Goal: Task Accomplishment & Management: Use online tool/utility

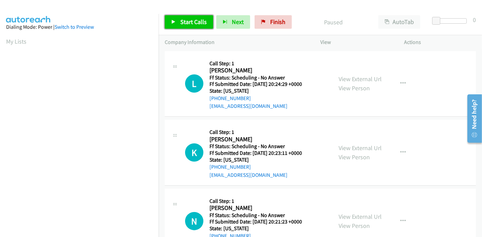
click at [182, 23] on span "Start Calls" at bounding box center [193, 22] width 26 height 8
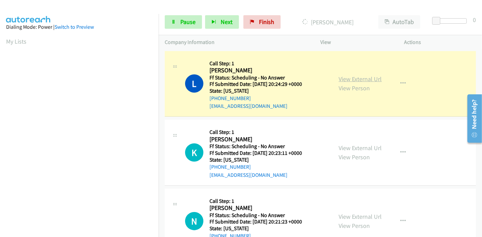
click at [350, 77] on link "View External Url" at bounding box center [359, 79] width 43 height 8
click at [175, 22] on link "Pause" at bounding box center [183, 22] width 37 height 14
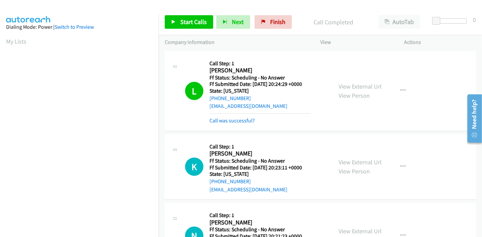
scroll to position [143, 0]
click at [184, 23] on span "Start Calls" at bounding box center [193, 22] width 26 height 8
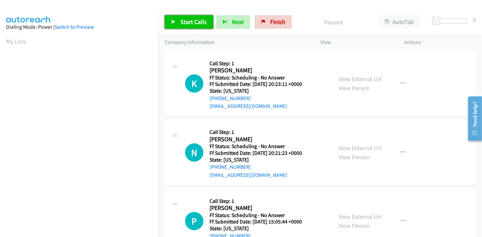
click at [182, 24] on span "Start Calls" at bounding box center [193, 22] width 26 height 8
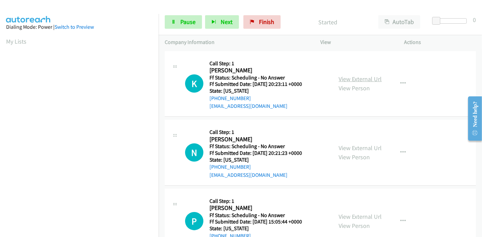
click at [366, 81] on link "View External Url" at bounding box center [359, 79] width 43 height 8
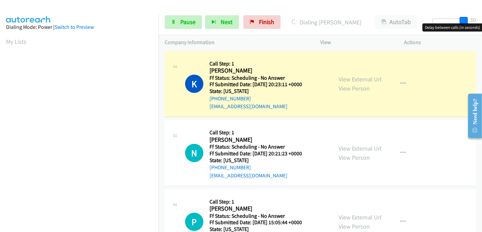
drag, startPoint x: 438, startPoint y: 19, endPoint x: 469, endPoint y: 19, distance: 31.5
click at [469, 19] on div at bounding box center [447, 23] width 43 height 10
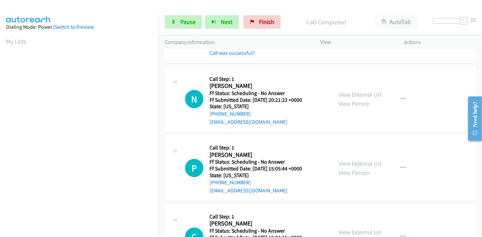
scroll to position [75, 0]
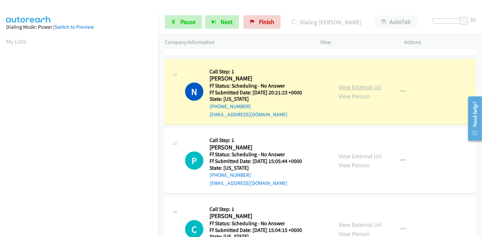
click at [351, 88] on link "View External Url" at bounding box center [359, 87] width 43 height 8
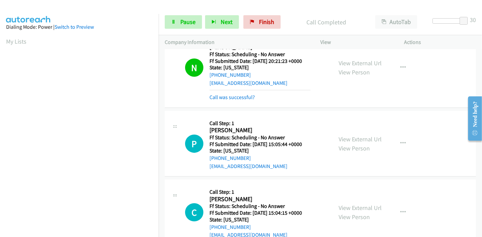
scroll to position [150, 0]
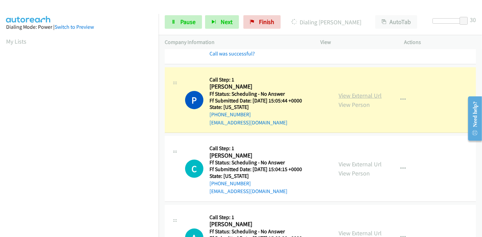
click at [353, 94] on link "View External Url" at bounding box center [359, 96] width 43 height 8
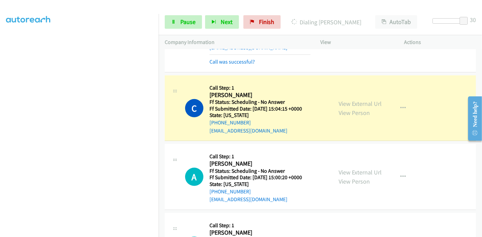
scroll to position [0, 0]
click at [373, 102] on link "View External Url" at bounding box center [359, 104] width 43 height 8
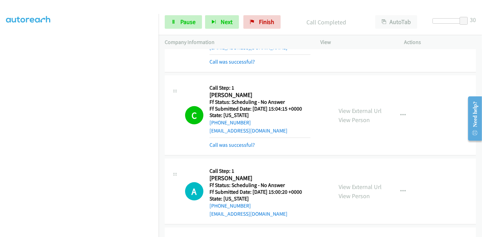
scroll to position [301, 0]
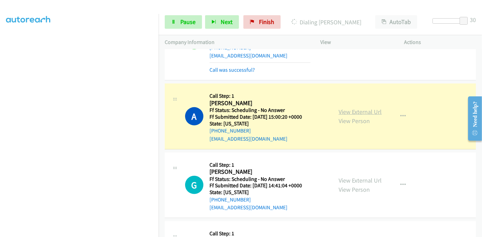
click at [339, 110] on link "View External Url" at bounding box center [359, 112] width 43 height 8
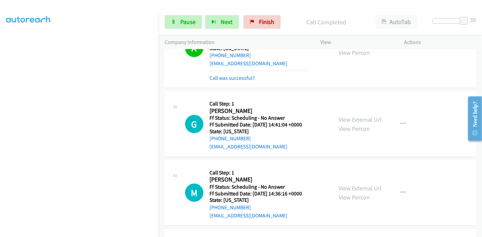
scroll to position [414, 0]
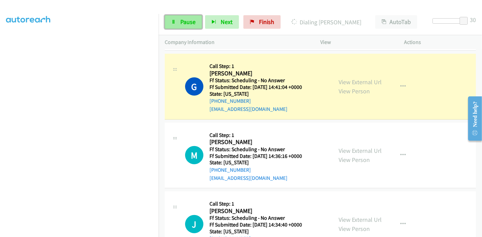
click at [189, 21] on span "Pause" at bounding box center [187, 22] width 15 height 8
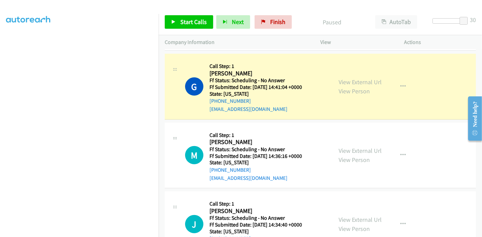
scroll to position [0, 0]
click at [339, 82] on link "View External Url" at bounding box center [359, 82] width 43 height 8
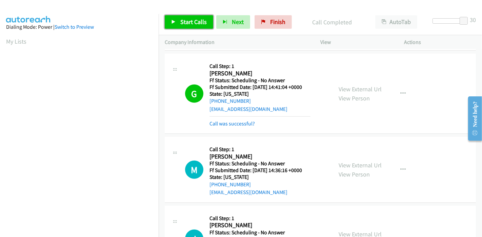
click at [196, 21] on span "Start Calls" at bounding box center [193, 22] width 26 height 8
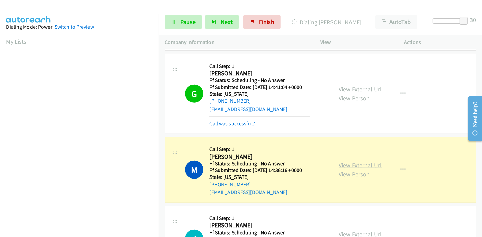
click at [348, 166] on link "View External Url" at bounding box center [359, 166] width 43 height 8
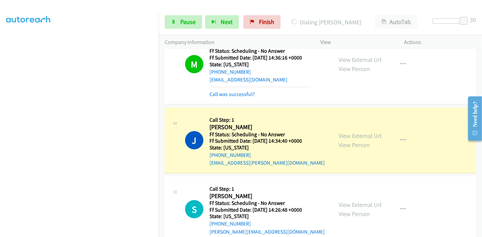
scroll to position [143, 0]
click at [348, 135] on link "View External Url" at bounding box center [359, 136] width 43 height 8
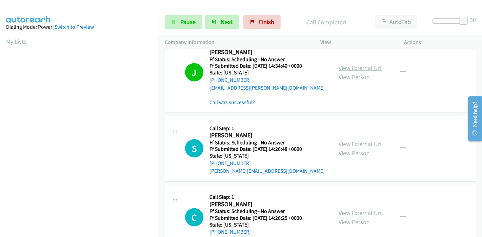
scroll to position [677, 0]
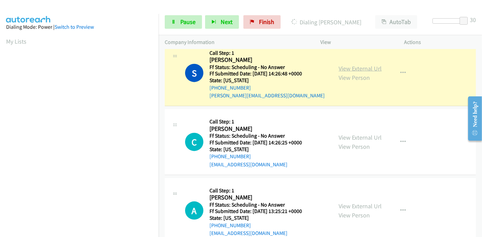
click at [365, 67] on link "View External Url" at bounding box center [359, 69] width 43 height 8
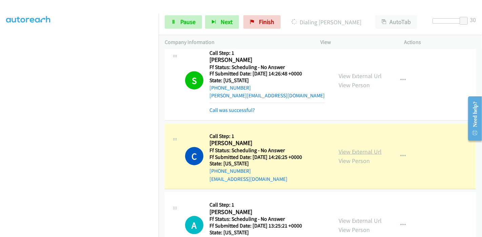
click at [363, 151] on link "View External Url" at bounding box center [359, 152] width 43 height 8
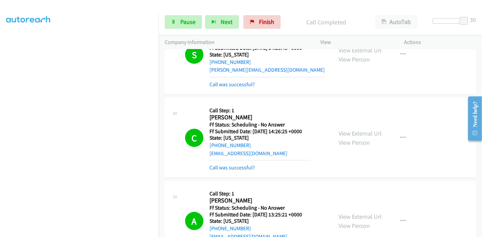
scroll to position [715, 0]
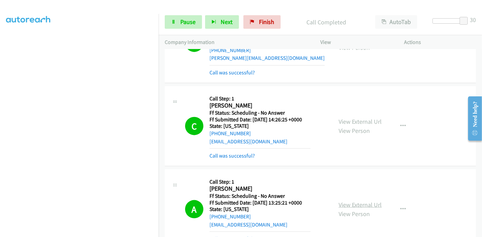
click at [363, 201] on link "View External Url" at bounding box center [359, 205] width 43 height 8
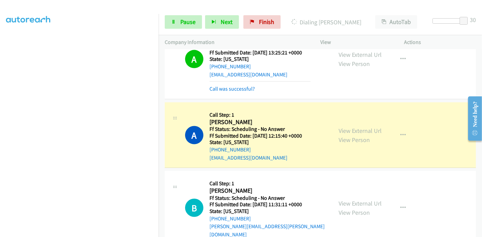
scroll to position [0, 0]
click at [341, 128] on link "View External Url" at bounding box center [359, 131] width 43 height 8
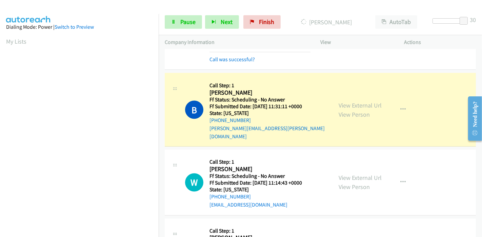
scroll to position [143, 0]
click at [356, 102] on link "View External Url" at bounding box center [359, 106] width 43 height 8
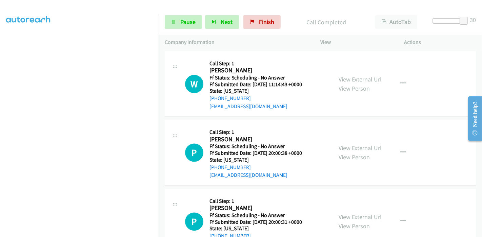
scroll to position [1054, 0]
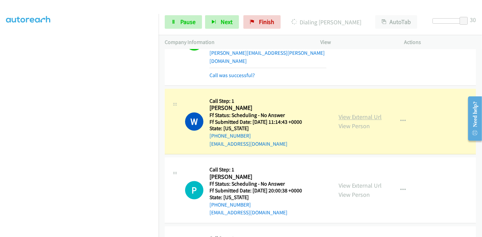
click at [355, 113] on link "View External Url" at bounding box center [359, 117] width 43 height 8
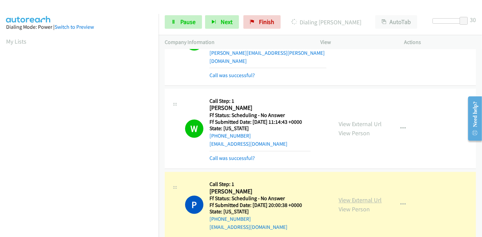
click at [352, 197] on link "View External Url" at bounding box center [359, 201] width 43 height 8
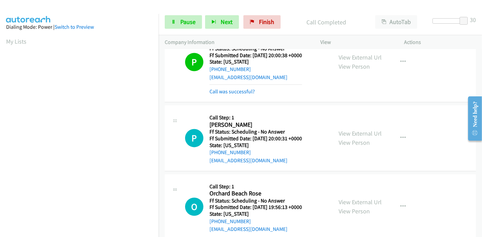
scroll to position [1242, 0]
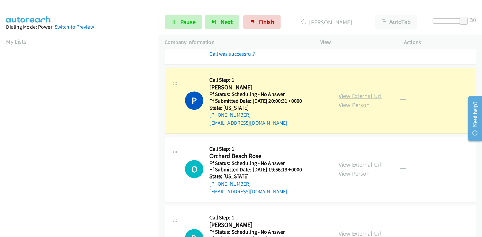
click at [341, 92] on link "View External Url" at bounding box center [359, 96] width 43 height 8
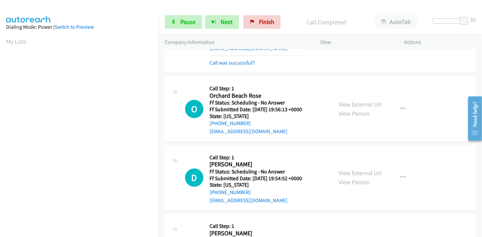
scroll to position [1317, 0]
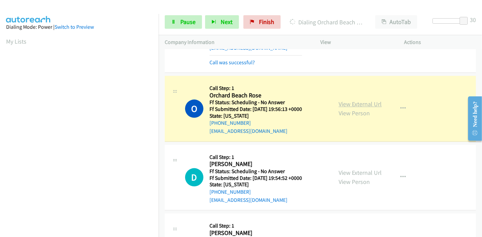
click at [354, 100] on link "View External Url" at bounding box center [359, 104] width 43 height 8
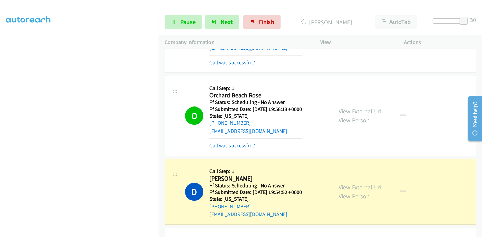
scroll to position [1392, 0]
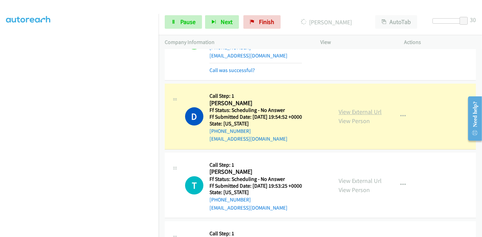
click at [370, 108] on link "View External Url" at bounding box center [359, 112] width 43 height 8
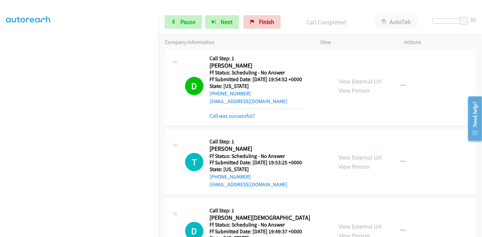
scroll to position [1467, 0]
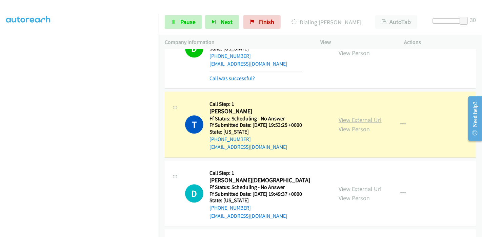
click at [341, 116] on link "View External Url" at bounding box center [359, 120] width 43 height 8
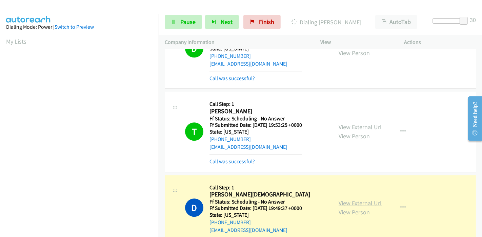
click at [371, 199] on link "View External Url" at bounding box center [359, 203] width 43 height 8
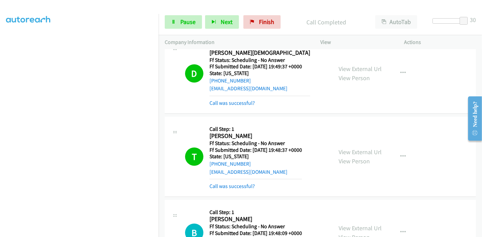
scroll to position [1655, 0]
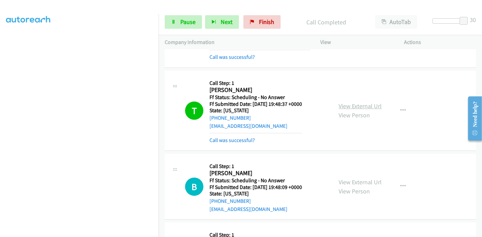
click at [358, 102] on link "View External Url" at bounding box center [359, 106] width 43 height 8
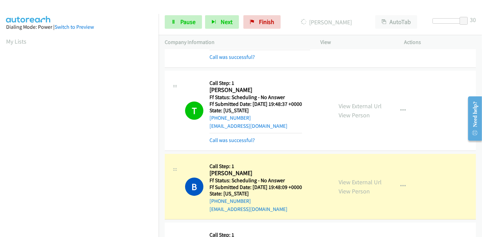
scroll to position [143, 0]
click at [177, 24] on link "Pause" at bounding box center [183, 22] width 37 height 14
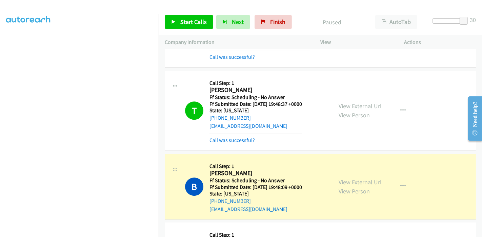
scroll to position [0, 0]
click at [341, 178] on link "View External Url" at bounding box center [359, 182] width 43 height 8
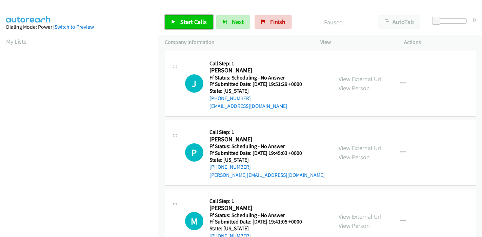
click at [188, 24] on span "Start Calls" at bounding box center [193, 22] width 26 height 8
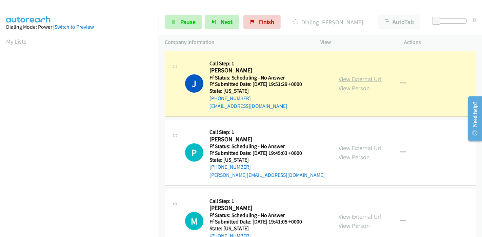
click at [351, 78] on link "View External Url" at bounding box center [359, 79] width 43 height 8
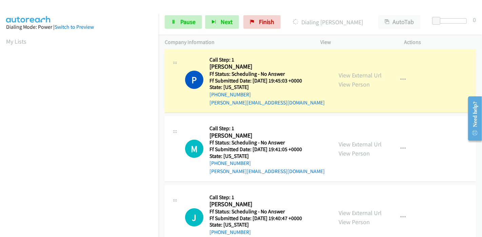
scroll to position [75, 0]
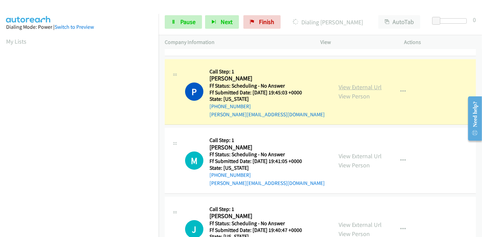
click at [374, 88] on link "View External Url" at bounding box center [359, 87] width 43 height 8
click at [175, 23] on icon at bounding box center [173, 22] width 5 height 5
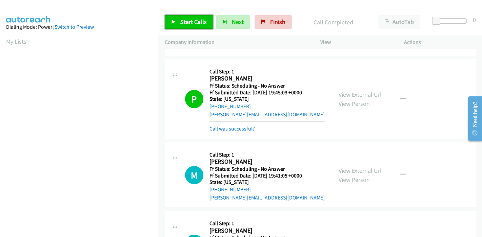
drag, startPoint x: 190, startPoint y: 21, endPoint x: 193, endPoint y: 15, distance: 6.4
click at [190, 21] on span "Start Calls" at bounding box center [193, 22] width 26 height 8
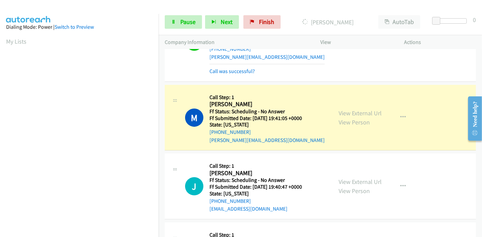
scroll to position [150, 0]
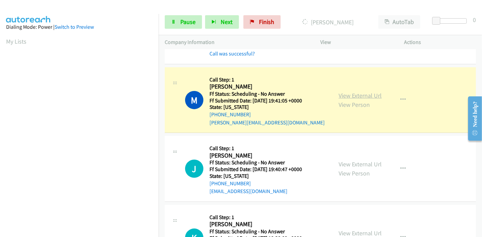
click at [375, 93] on link "View External Url" at bounding box center [359, 96] width 43 height 8
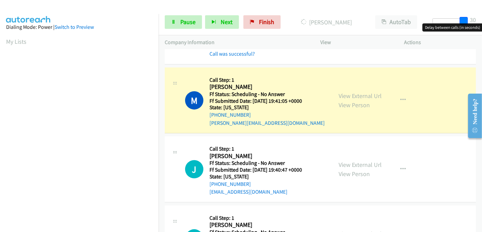
drag, startPoint x: 436, startPoint y: 20, endPoint x: 481, endPoint y: 18, distance: 45.8
click at [481, 18] on div "Start Calls Pause Next Finish Dialing Marie Rocheford AutoTab AutoTab 30" at bounding box center [319, 22] width 323 height 26
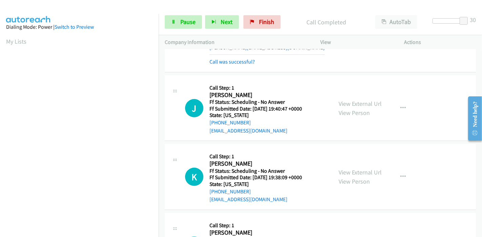
scroll to position [188, 0]
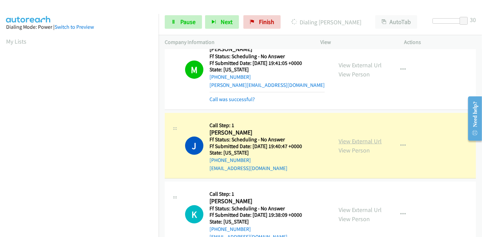
click at [366, 138] on link "View External Url" at bounding box center [359, 142] width 43 height 8
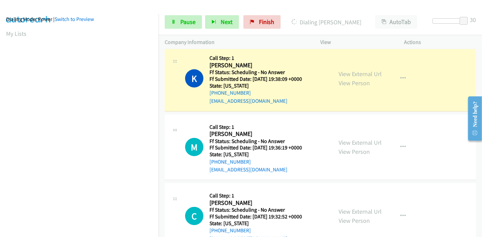
scroll to position [143, 0]
click at [360, 73] on link "View External Url" at bounding box center [359, 74] width 43 height 8
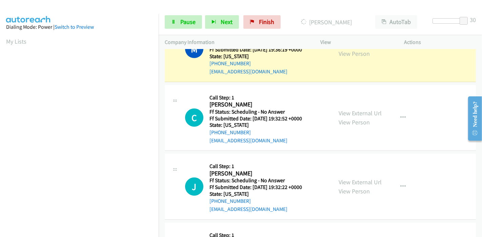
scroll to position [414, 0]
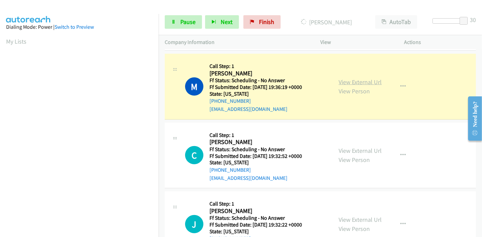
click at [370, 82] on link "View External Url" at bounding box center [359, 82] width 43 height 8
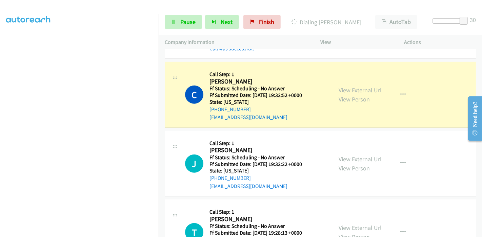
scroll to position [0, 0]
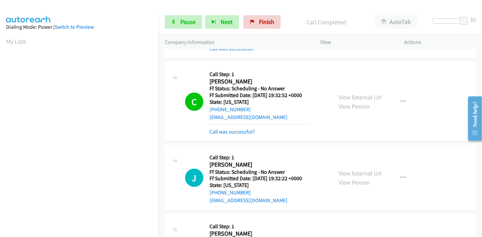
drag, startPoint x: 364, startPoint y: 87, endPoint x: 359, endPoint y: 87, distance: 5.4
click at [364, 87] on div "View External Url View Person View External Url Email Schedule/Manage Callback …" at bounding box center [377, 102] width 90 height 68
click at [360, 97] on link "View External Url" at bounding box center [359, 97] width 43 height 8
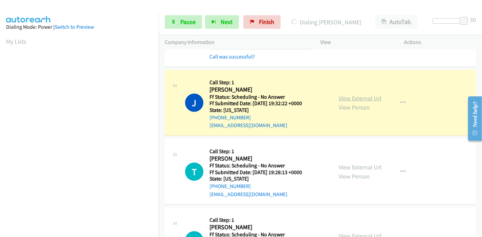
scroll to position [143, 0]
click at [338, 94] on link "View External Url" at bounding box center [359, 98] width 43 height 8
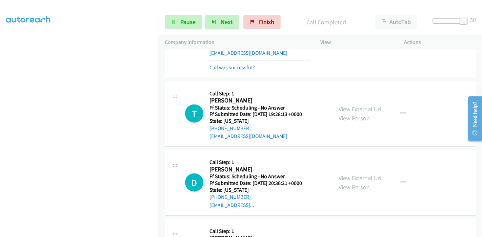
scroll to position [639, 0]
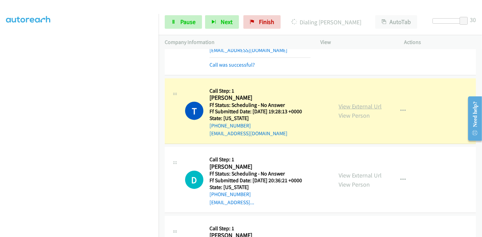
click at [373, 106] on link "View External Url" at bounding box center [359, 107] width 43 height 8
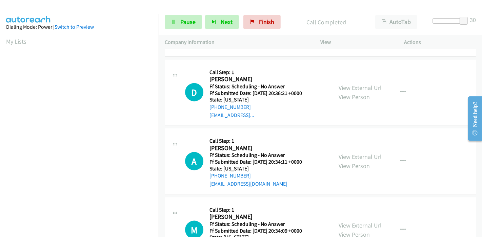
scroll to position [753, 0]
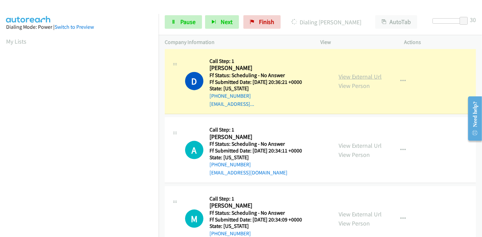
click at [358, 75] on link "View External Url" at bounding box center [359, 77] width 43 height 8
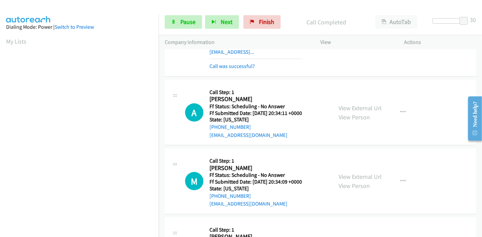
scroll to position [828, 0]
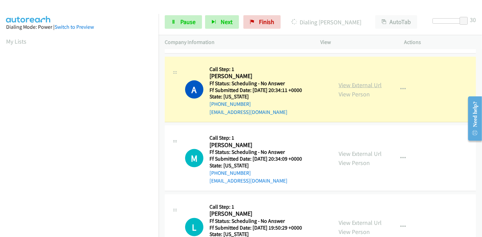
click at [347, 81] on link "View External Url" at bounding box center [359, 85] width 43 height 8
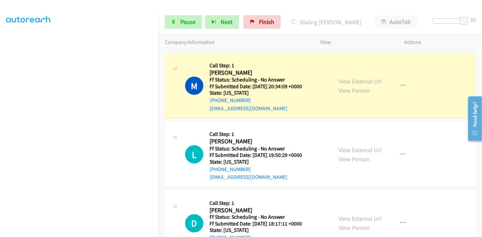
scroll to position [903, 0]
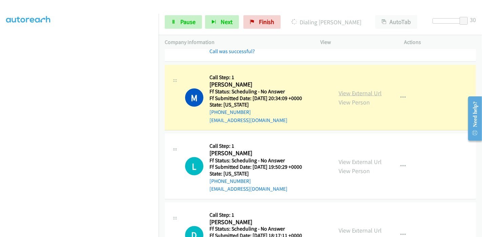
click at [362, 90] on link "View External Url" at bounding box center [359, 93] width 43 height 8
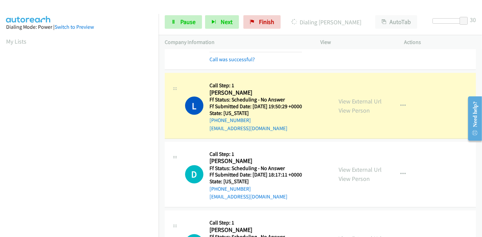
scroll to position [143, 0]
click at [363, 98] on link "View External Url" at bounding box center [359, 102] width 43 height 8
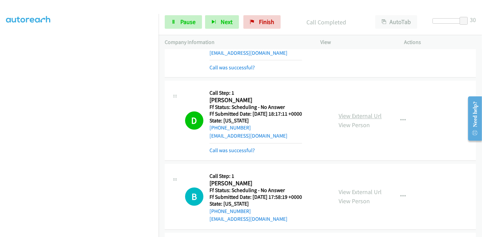
click at [348, 105] on div "View External Url View Person View External Url Email Schedule/Manage Callback …" at bounding box center [377, 121] width 90 height 68
click at [377, 112] on link "View External Url" at bounding box center [359, 116] width 43 height 8
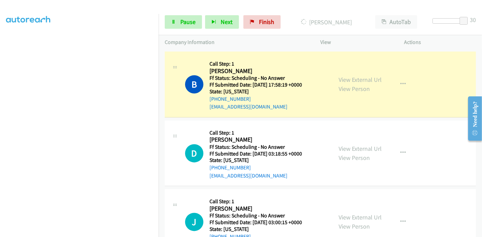
scroll to position [0, 0]
click at [361, 78] on link "View External Url" at bounding box center [359, 80] width 43 height 8
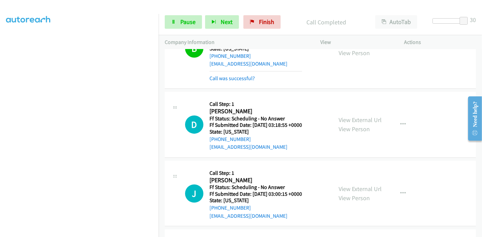
scroll to position [1242, 0]
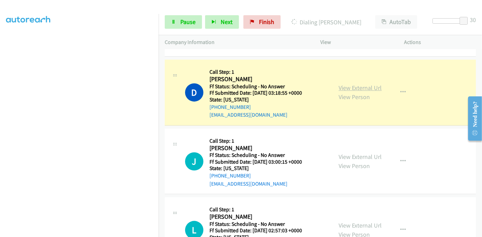
click at [364, 87] on link "View External Url" at bounding box center [359, 88] width 43 height 8
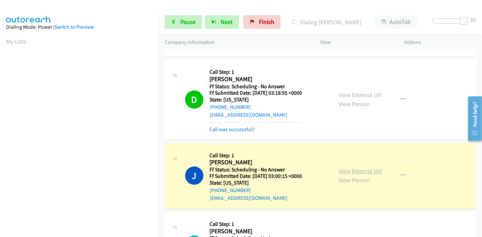
click at [340, 167] on link "View External Url" at bounding box center [359, 171] width 43 height 8
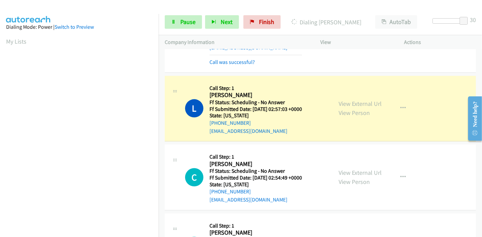
scroll to position [143, 0]
click at [342, 101] on div "View External Url View Person View External Url Email Schedule/Manage Callback …" at bounding box center [377, 109] width 90 height 54
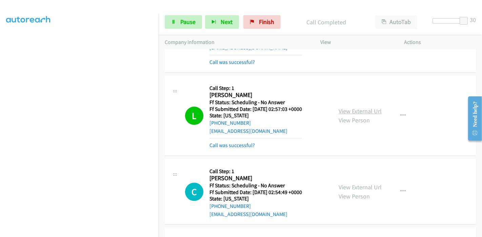
click at [341, 109] on link "View External Url" at bounding box center [359, 111] width 43 height 8
click at [183, 26] on link "Pause" at bounding box center [183, 22] width 37 height 14
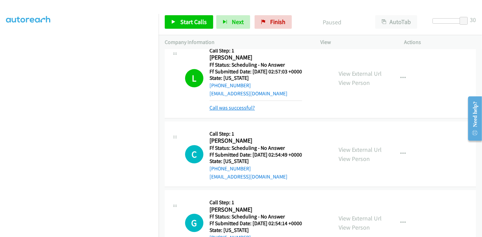
scroll to position [1467, 0]
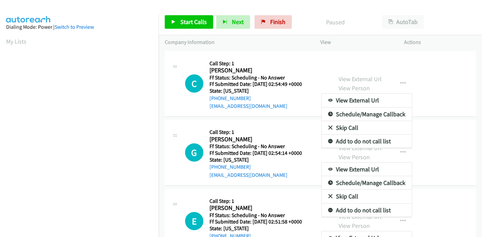
drag, startPoint x: 0, startPoint y: 0, endPoint x: 184, endPoint y: 23, distance: 185.6
click at [184, 23] on div at bounding box center [241, 118] width 482 height 237
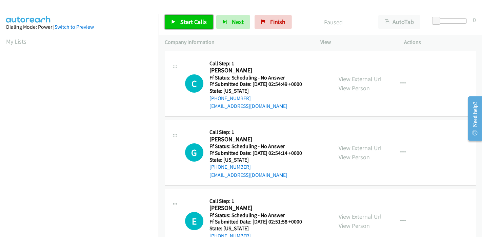
click at [176, 22] on link "Start Calls" at bounding box center [189, 22] width 48 height 14
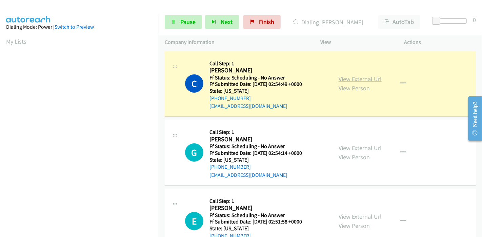
click at [360, 79] on link "View External Url" at bounding box center [359, 79] width 43 height 8
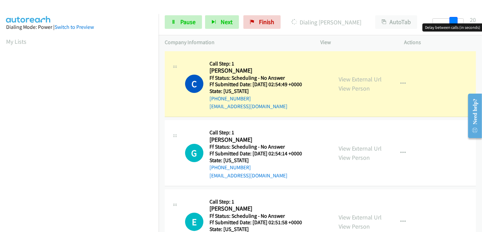
drag, startPoint x: 435, startPoint y: 23, endPoint x: 478, endPoint y: 23, distance: 43.0
click at [478, 23] on div "Start Calls Pause Next Finish Dialing Colleen Smith AutoTab AutoTab 20" at bounding box center [319, 22] width 323 height 26
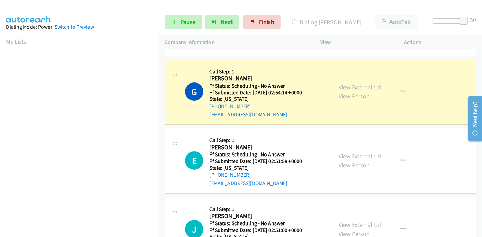
scroll to position [143, 0]
click at [341, 85] on link "View External Url" at bounding box center [359, 87] width 43 height 8
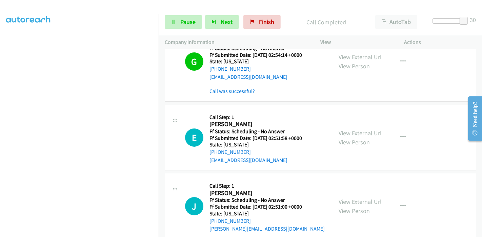
scroll to position [150, 0]
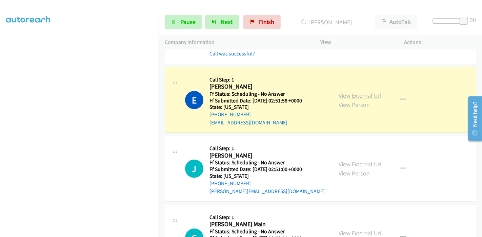
click at [368, 97] on link "View External Url" at bounding box center [359, 96] width 43 height 8
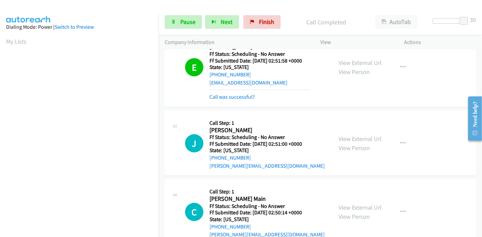
scroll to position [226, 0]
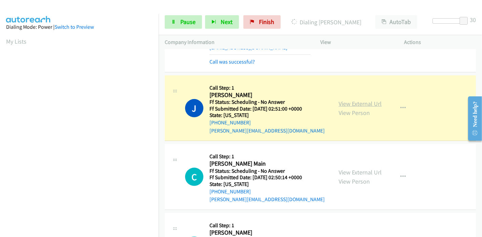
click at [373, 103] on link "View External Url" at bounding box center [359, 104] width 43 height 8
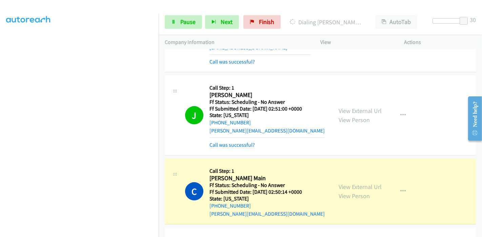
scroll to position [0, 0]
click at [338, 186] on link "View External Url" at bounding box center [359, 187] width 43 height 8
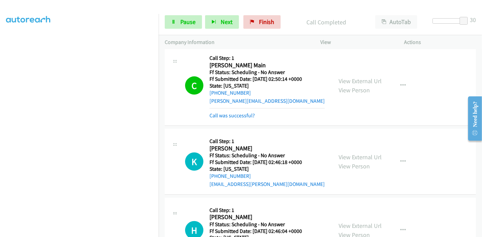
scroll to position [376, 0]
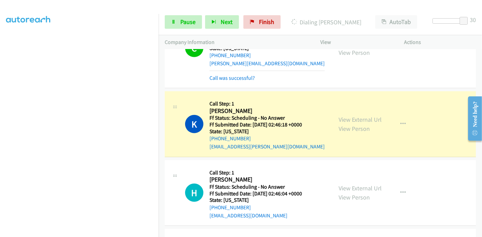
click at [366, 123] on div "View External Url View Person" at bounding box center [359, 124] width 43 height 18
click at [366, 121] on link "View External Url" at bounding box center [359, 120] width 43 height 8
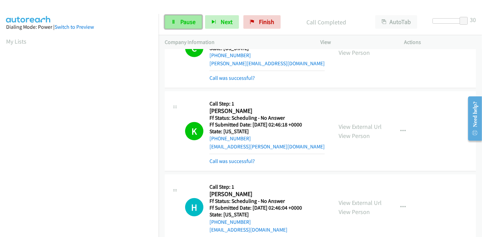
click at [183, 20] on span "Pause" at bounding box center [187, 22] width 15 height 8
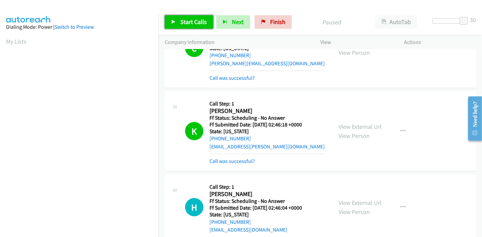
click at [196, 19] on span "Start Calls" at bounding box center [193, 22] width 26 height 8
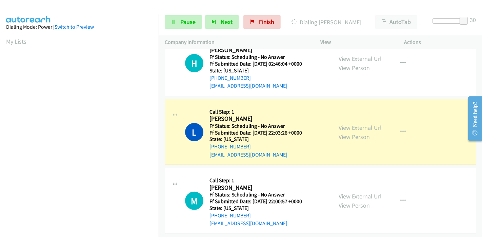
scroll to position [527, 0]
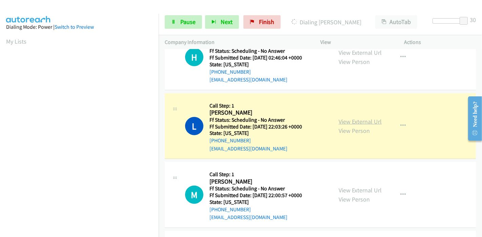
click at [369, 124] on link "View External Url" at bounding box center [359, 122] width 43 height 8
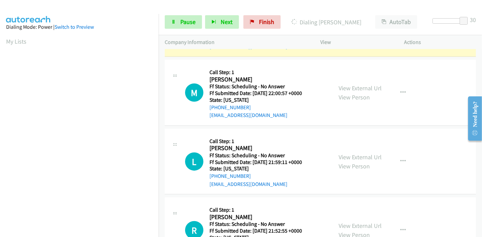
scroll to position [143, 0]
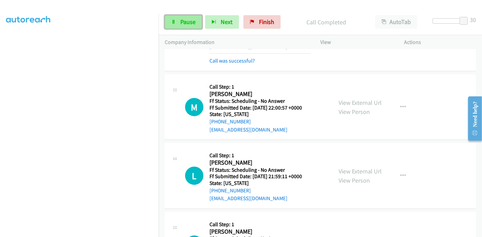
click at [173, 20] on icon at bounding box center [173, 22] width 5 height 5
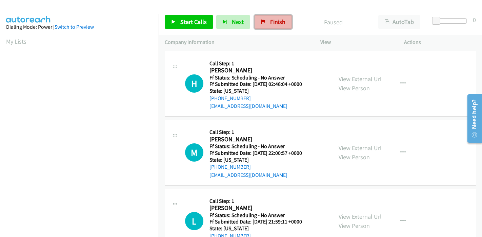
drag, startPoint x: 275, startPoint y: 19, endPoint x: 272, endPoint y: 22, distance: 3.9
click at [275, 19] on span "Finish" at bounding box center [277, 22] width 15 height 8
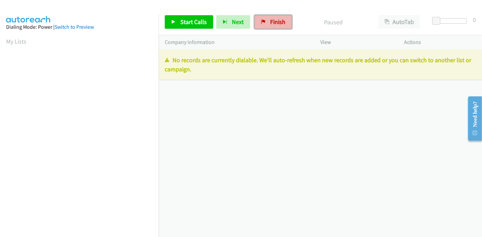
click at [263, 23] on icon at bounding box center [263, 22] width 5 height 5
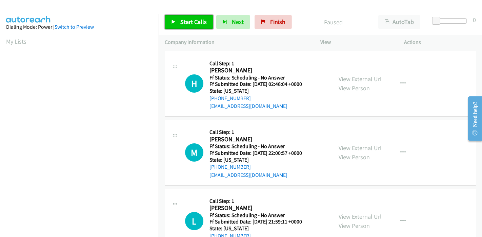
click at [189, 21] on span "Start Calls" at bounding box center [193, 22] width 26 height 8
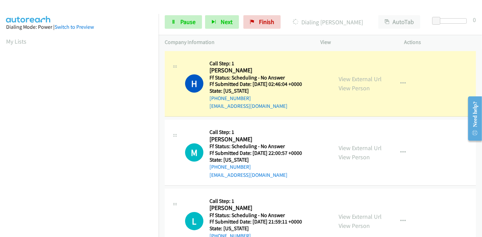
scroll to position [143, 0]
click at [360, 83] on link "View External Url" at bounding box center [359, 79] width 43 height 8
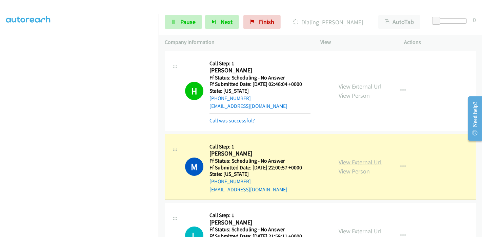
click at [338, 162] on link "View External Url" at bounding box center [359, 162] width 43 height 8
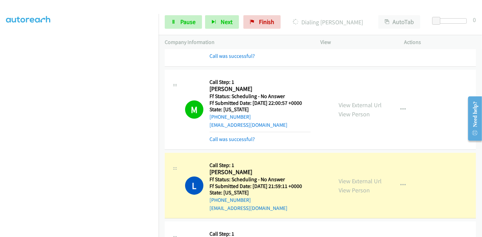
scroll to position [113, 0]
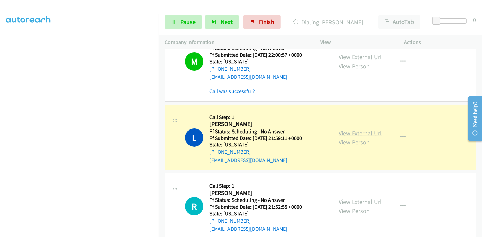
click at [363, 129] on link "View External Url" at bounding box center [359, 133] width 43 height 8
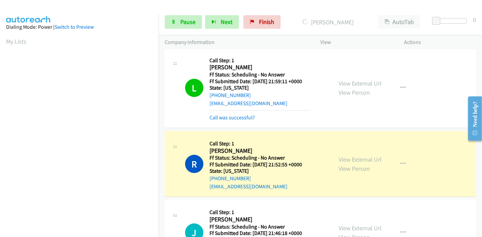
scroll to position [188, 0]
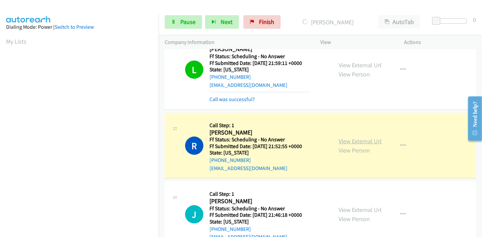
click at [358, 144] on link "View External Url" at bounding box center [359, 142] width 43 height 8
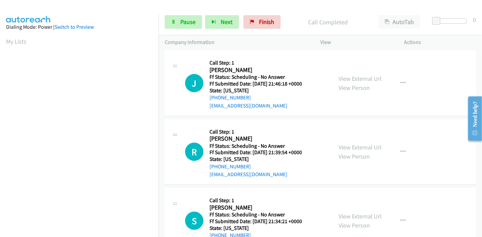
scroll to position [345, 0]
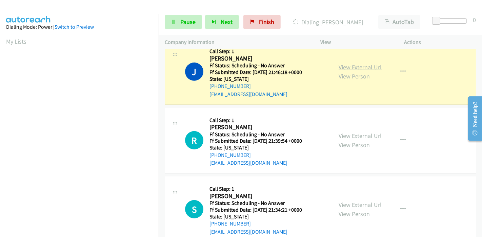
click at [368, 66] on link "View External Url" at bounding box center [359, 67] width 43 height 8
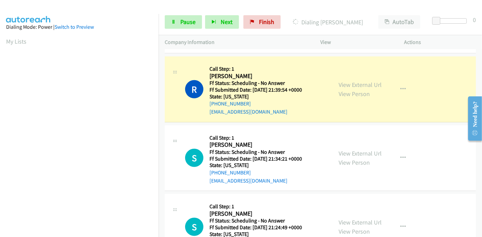
scroll to position [421, 0]
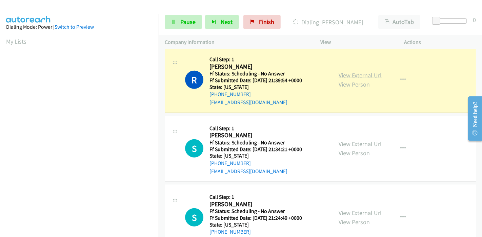
click at [354, 77] on link "View External Url" at bounding box center [359, 75] width 43 height 8
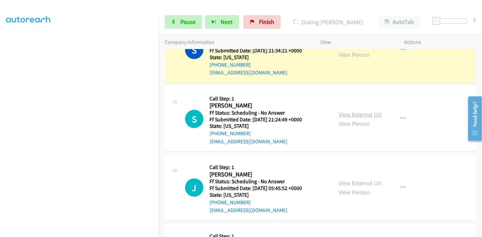
scroll to position [496, 0]
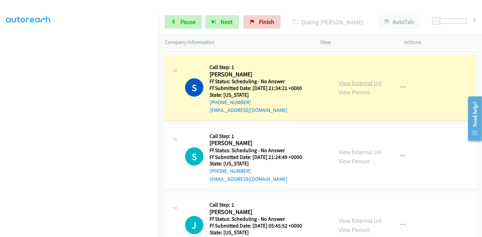
click at [367, 83] on link "View External Url" at bounding box center [359, 83] width 43 height 8
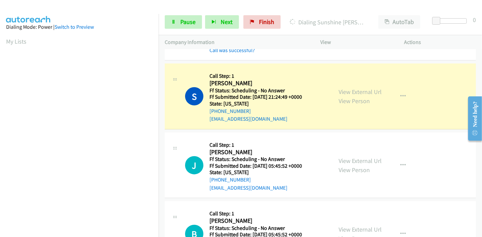
scroll to position [571, 0]
click at [377, 91] on link "View External Url" at bounding box center [359, 91] width 43 height 8
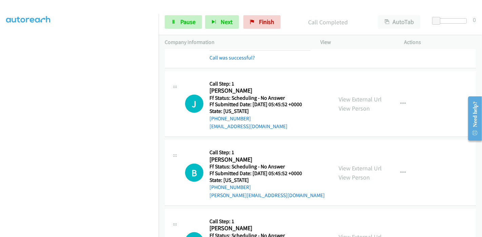
scroll to position [105, 0]
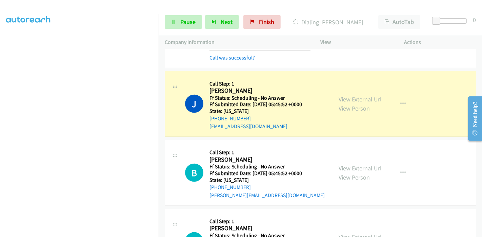
click at [342, 96] on link "View External Url" at bounding box center [359, 100] width 43 height 8
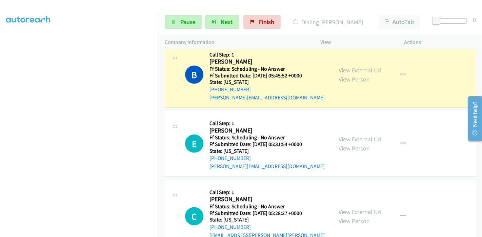
scroll to position [759, 0]
click at [373, 66] on link "View External Url" at bounding box center [359, 70] width 43 height 8
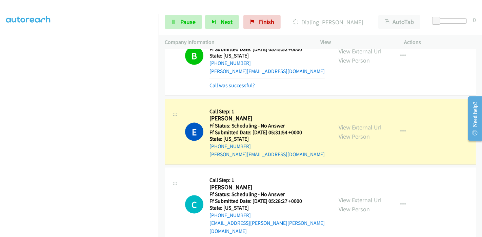
scroll to position [797, 0]
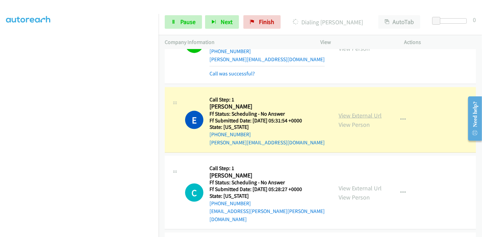
click at [365, 112] on link "View External Url" at bounding box center [359, 116] width 43 height 8
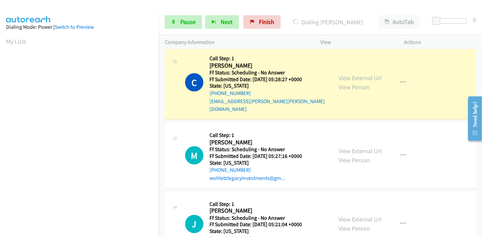
scroll to position [910, 0]
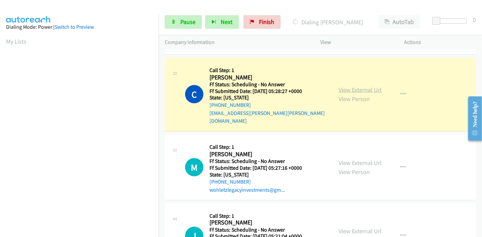
click at [377, 86] on link "View External Url" at bounding box center [359, 90] width 43 height 8
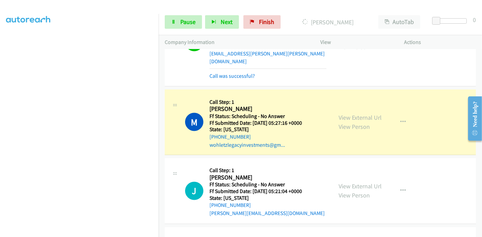
scroll to position [985, 0]
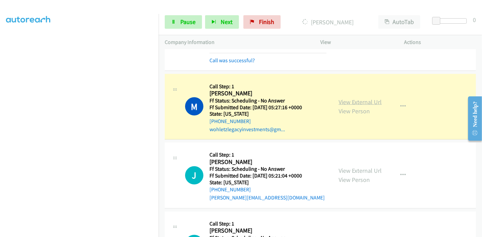
click at [361, 98] on link "View External Url" at bounding box center [359, 102] width 43 height 8
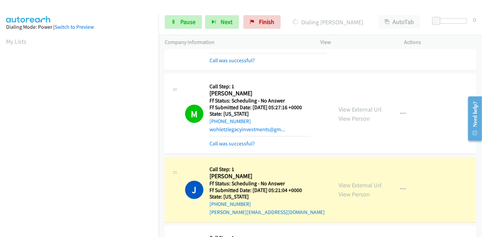
scroll to position [1023, 0]
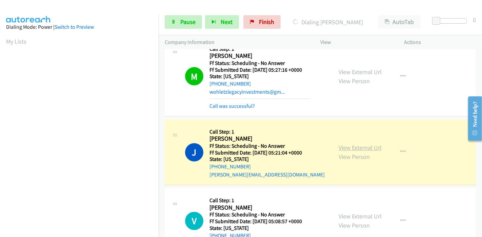
click at [374, 144] on link "View External Url" at bounding box center [359, 148] width 43 height 8
click at [171, 23] on icon at bounding box center [173, 22] width 5 height 5
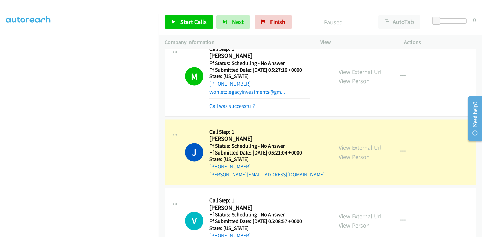
scroll to position [0, 0]
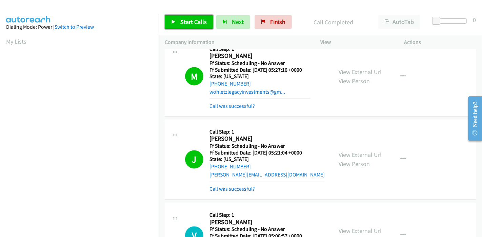
click at [188, 22] on span "Start Calls" at bounding box center [193, 22] width 26 height 8
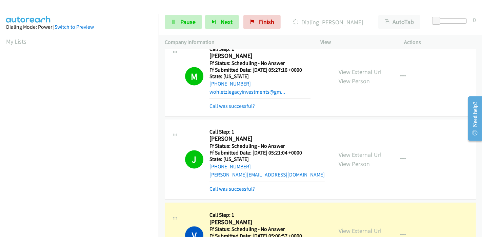
scroll to position [143, 0]
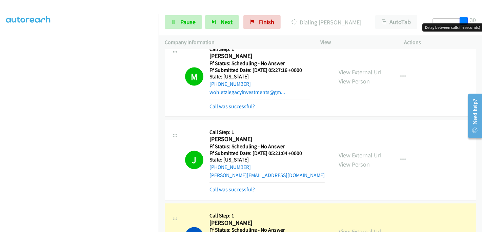
drag, startPoint x: 433, startPoint y: 22, endPoint x: 475, endPoint y: 11, distance: 43.5
click at [481, 13] on div "Start Calls Pause Next Finish Dialing Veronica Galvan AutoTab AutoTab 30" at bounding box center [319, 22] width 323 height 26
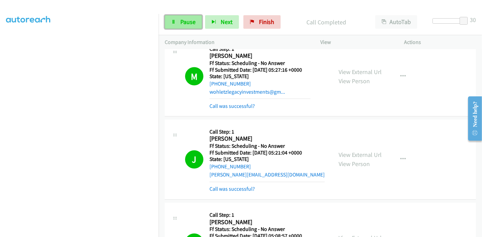
click at [179, 25] on link "Pause" at bounding box center [183, 22] width 37 height 14
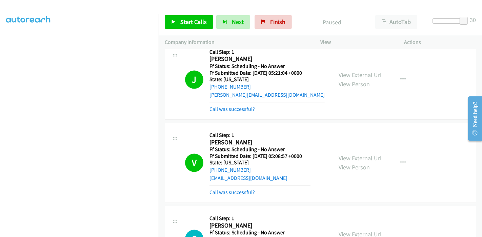
scroll to position [1173, 0]
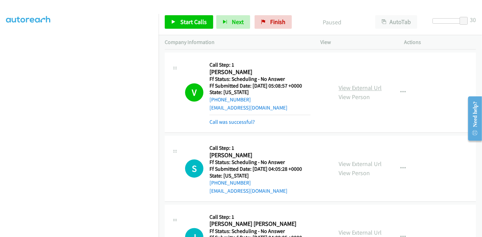
click at [338, 84] on link "View External Url" at bounding box center [359, 88] width 43 height 8
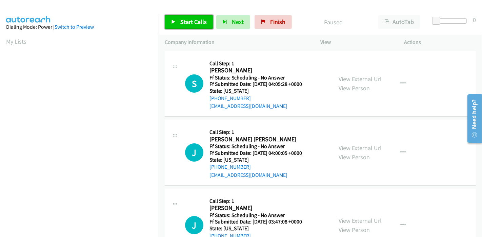
click at [189, 18] on span "Start Calls" at bounding box center [193, 22] width 26 height 8
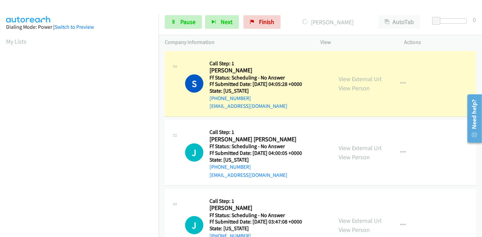
scroll to position [143, 0]
click at [339, 81] on link "View External Url" at bounding box center [359, 79] width 43 height 8
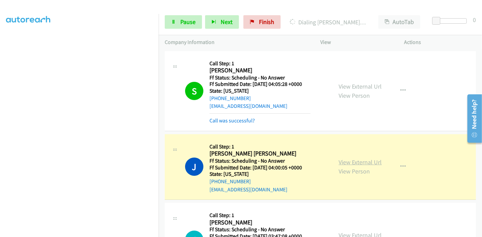
click at [348, 160] on div "View External Url View Person View External Url Email Schedule/Manage Callback …" at bounding box center [377, 168] width 90 height 54
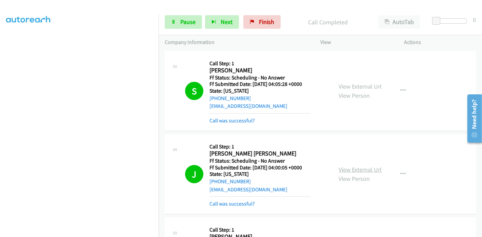
click at [359, 168] on link "View External Url" at bounding box center [359, 170] width 43 height 8
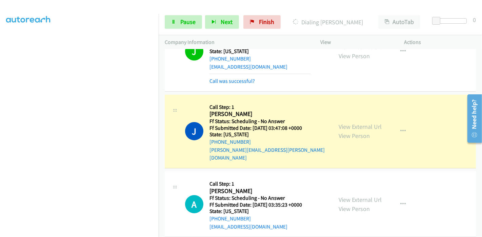
scroll to position [150, 0]
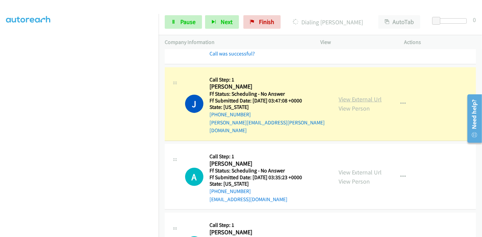
click at [371, 97] on link "View External Url" at bounding box center [359, 100] width 43 height 8
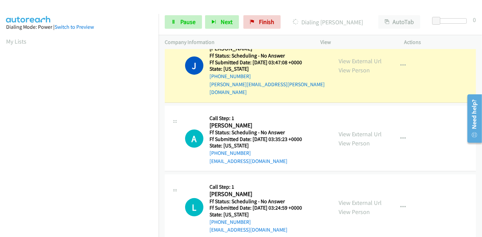
scroll to position [226, 0]
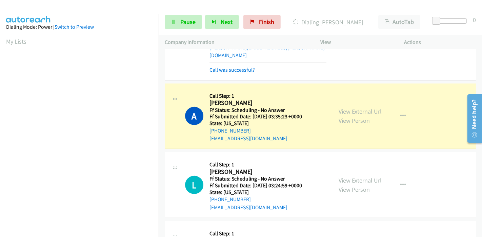
click at [365, 108] on link "View External Url" at bounding box center [359, 112] width 43 height 8
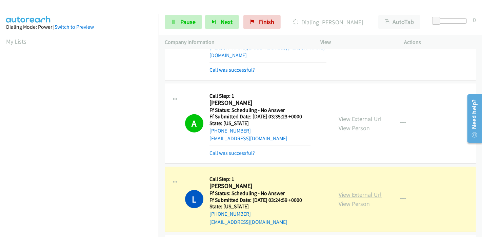
click at [343, 191] on link "View External Url" at bounding box center [359, 195] width 43 height 8
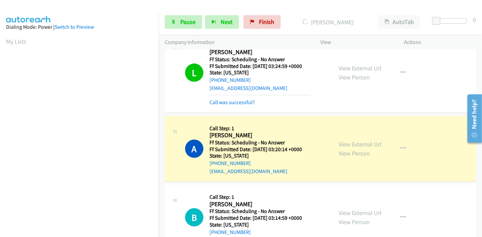
scroll to position [376, 0]
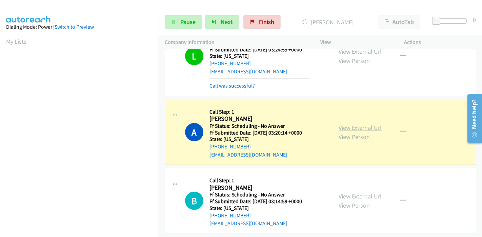
click at [344, 124] on link "View External Url" at bounding box center [359, 128] width 43 height 8
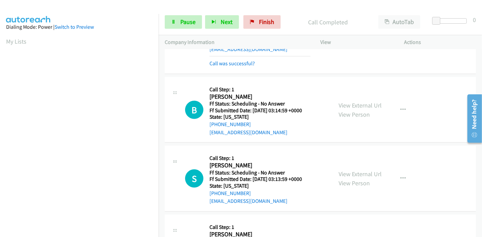
scroll to position [489, 0]
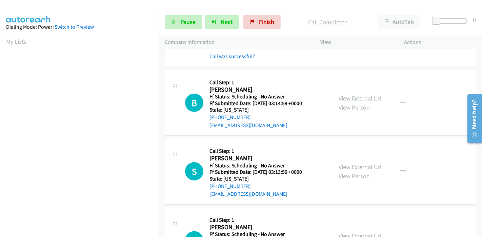
click at [366, 94] on link "View External Url" at bounding box center [359, 98] width 43 height 8
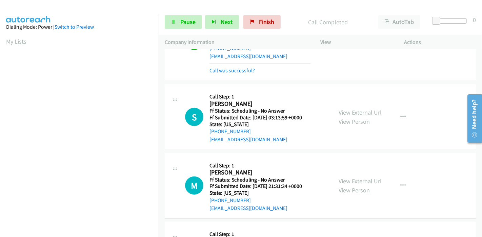
scroll to position [564, 0]
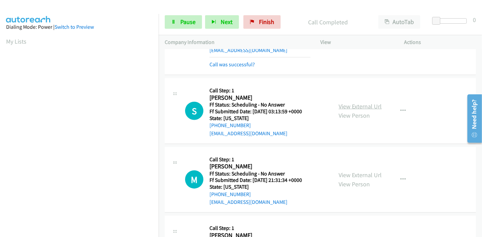
click at [353, 103] on link "View External Url" at bounding box center [359, 107] width 43 height 8
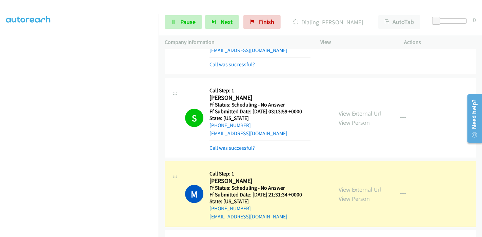
scroll to position [0, 0]
click at [339, 186] on link "View External Url" at bounding box center [359, 190] width 43 height 8
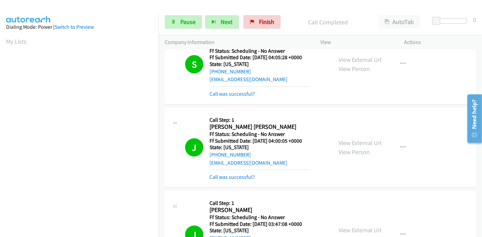
scroll to position [75, 0]
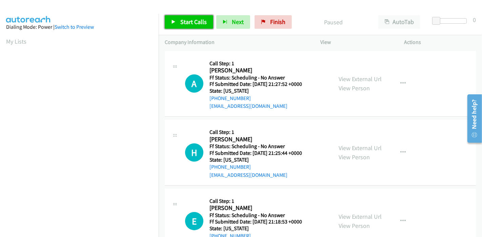
click at [186, 24] on span "Start Calls" at bounding box center [193, 22] width 26 height 8
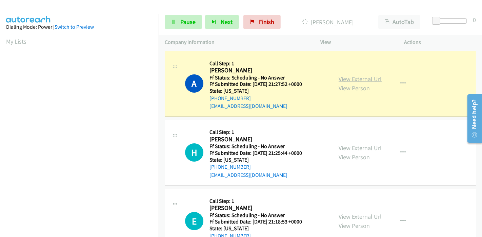
click at [340, 80] on link "View External Url" at bounding box center [359, 79] width 43 height 8
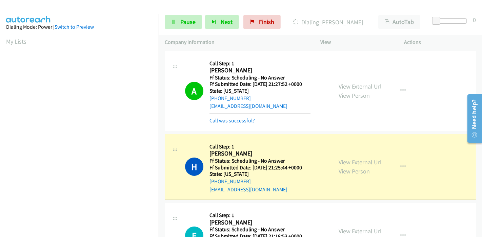
scroll to position [143, 0]
click at [373, 164] on link "View External Url" at bounding box center [359, 162] width 43 height 8
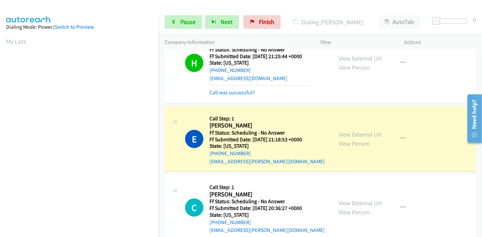
scroll to position [150, 0]
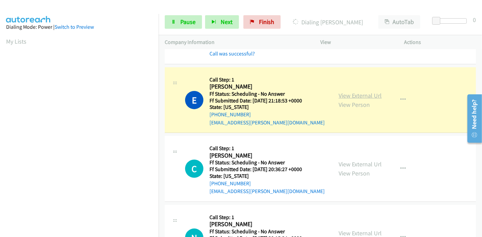
click at [366, 94] on link "View External Url" at bounding box center [359, 96] width 43 height 8
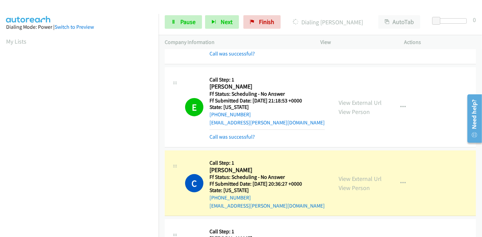
scroll to position [143, 0]
click at [362, 175] on link "View External Url" at bounding box center [359, 179] width 43 height 8
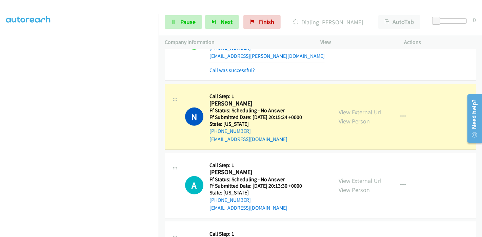
scroll to position [301, 0]
click at [374, 109] on link "View External Url" at bounding box center [359, 112] width 43 height 8
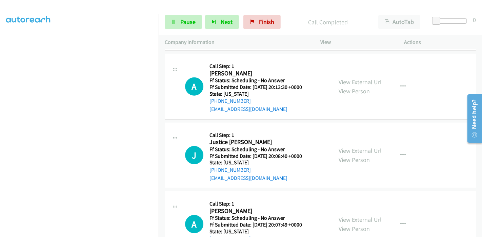
scroll to position [105, 0]
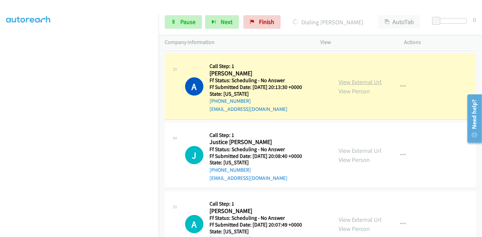
click at [370, 80] on link "View External Url" at bounding box center [359, 82] width 43 height 8
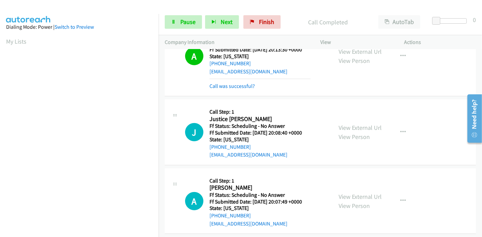
scroll to position [489, 0]
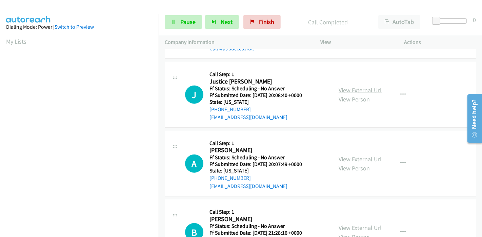
click at [366, 92] on link "View External Url" at bounding box center [359, 90] width 43 height 8
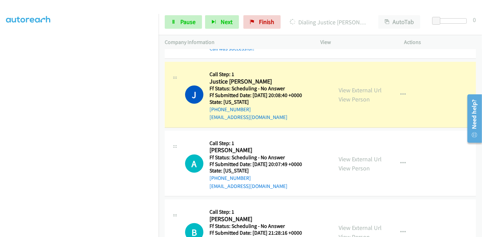
scroll to position [143, 0]
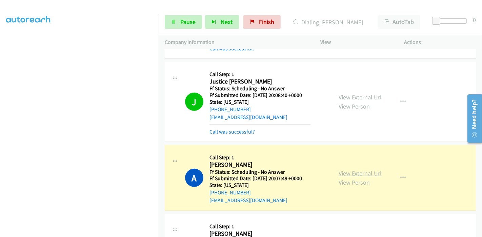
click at [344, 170] on link "View External Url" at bounding box center [359, 174] width 43 height 8
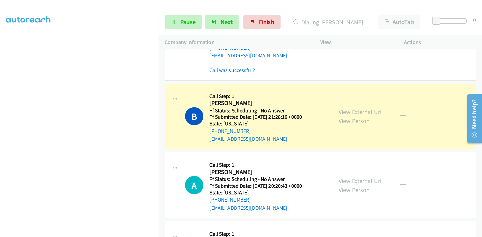
scroll to position [639, 0]
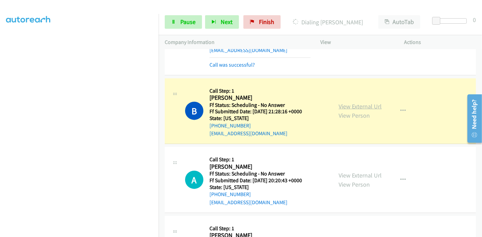
click at [371, 103] on link "View External Url" at bounding box center [359, 107] width 43 height 8
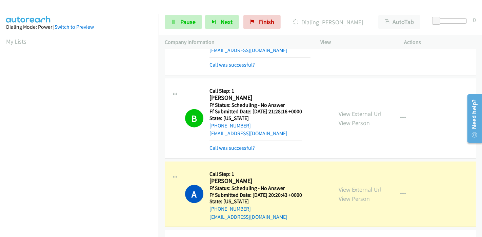
scroll to position [715, 0]
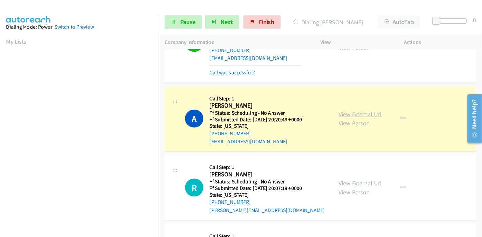
click at [368, 111] on link "View External Url" at bounding box center [359, 114] width 43 height 8
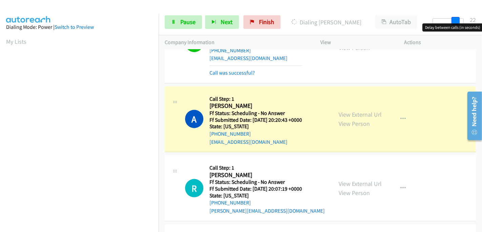
drag, startPoint x: 436, startPoint y: 21, endPoint x: 474, endPoint y: 23, distance: 38.3
click at [474, 23] on body "Start Calls Pause Next Finish Dialing [PERSON_NAME] AutoTab AutoTab 22 Company …" at bounding box center [241, 16] width 482 height 32
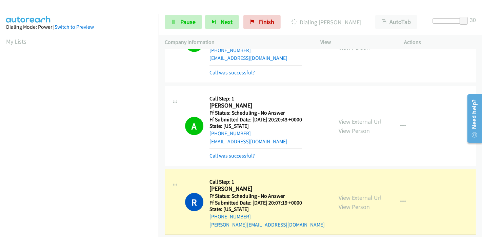
scroll to position [828, 0]
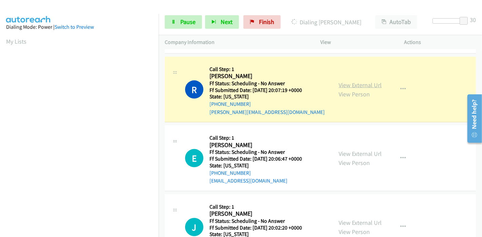
click at [357, 83] on link "View External Url" at bounding box center [359, 85] width 43 height 8
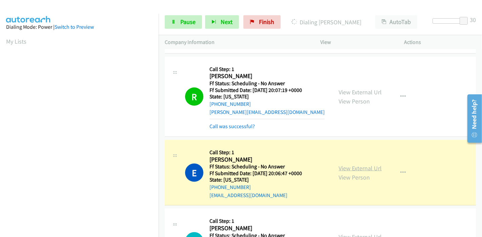
click at [340, 165] on link "View External Url" at bounding box center [359, 169] width 43 height 8
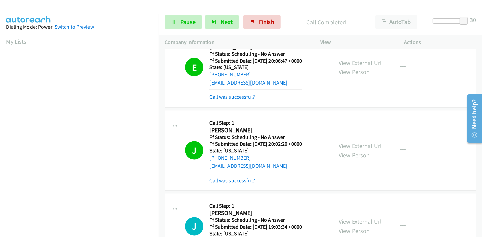
scroll to position [1016, 0]
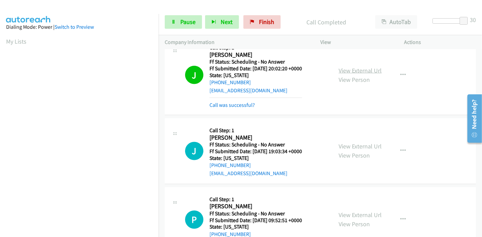
click at [373, 67] on link "View External Url" at bounding box center [359, 71] width 43 height 8
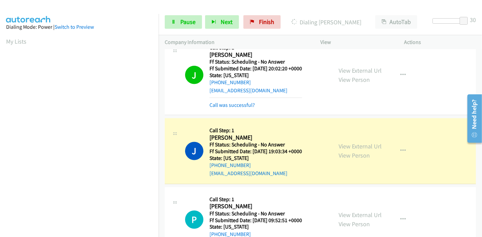
scroll to position [143, 0]
click at [349, 146] on link "View External Url" at bounding box center [359, 147] width 43 height 8
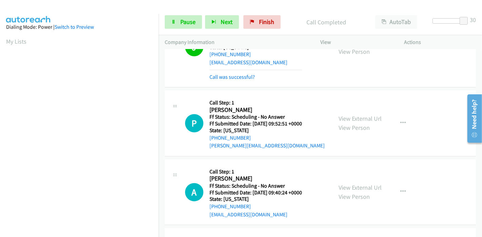
scroll to position [1129, 0]
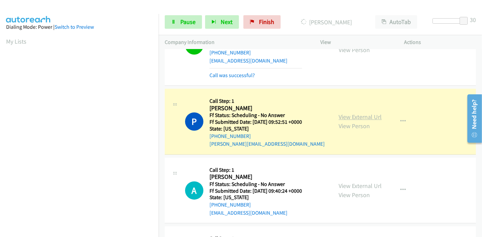
click at [372, 115] on link "View External Url" at bounding box center [359, 117] width 43 height 8
drag, startPoint x: 464, startPoint y: 20, endPoint x: 432, endPoint y: 22, distance: 32.6
click at [432, 22] on span at bounding box center [436, 21] width 8 height 8
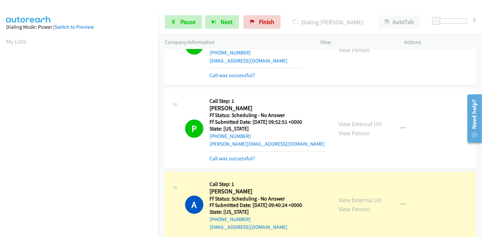
scroll to position [1242, 0]
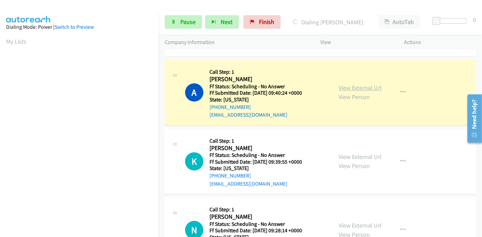
click at [372, 87] on link "View External Url" at bounding box center [359, 88] width 43 height 8
click at [188, 26] on link "Pause" at bounding box center [183, 22] width 37 height 14
click at [187, 23] on span "Pause" at bounding box center [187, 22] width 15 height 8
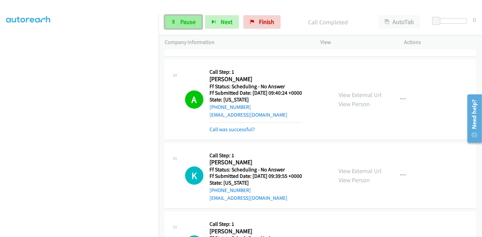
click at [181, 22] on span "Pause" at bounding box center [187, 22] width 15 height 8
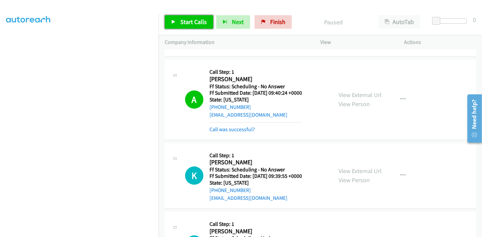
click at [181, 22] on span "Start Calls" at bounding box center [193, 22] width 26 height 8
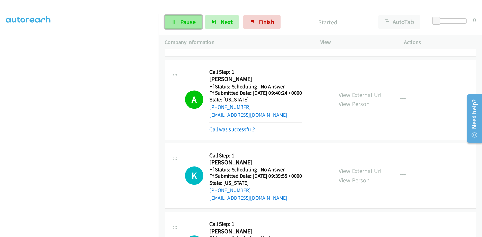
click at [181, 22] on span "Pause" at bounding box center [187, 22] width 15 height 8
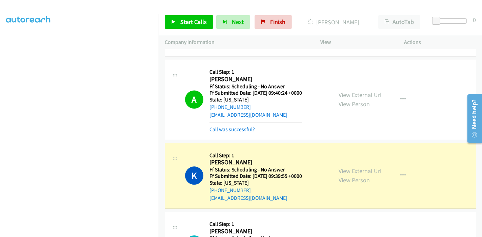
scroll to position [0, 0]
click at [347, 170] on link "View External Url" at bounding box center [359, 171] width 43 height 8
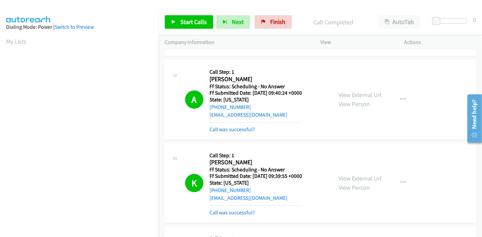
scroll to position [143, 0]
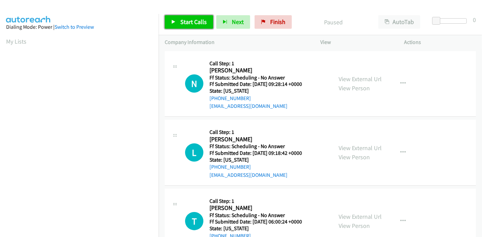
click at [188, 27] on link "Start Calls" at bounding box center [189, 22] width 48 height 14
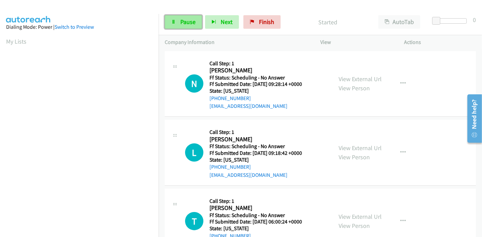
click at [174, 21] on icon at bounding box center [173, 22] width 5 height 5
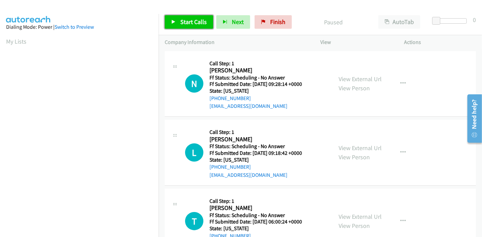
click at [174, 21] on icon at bounding box center [173, 22] width 5 height 5
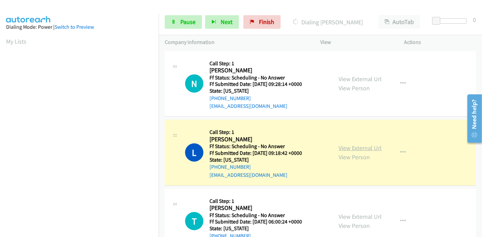
click at [340, 146] on link "View External Url" at bounding box center [359, 148] width 43 height 8
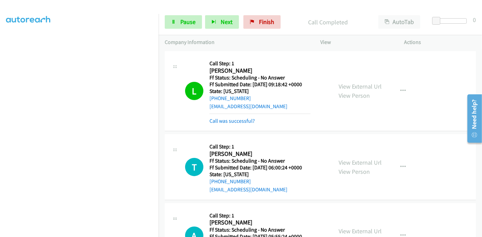
scroll to position [75, 0]
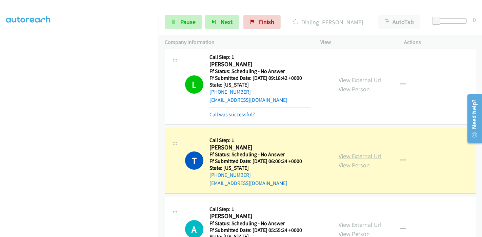
click at [347, 154] on link "View External Url" at bounding box center [359, 156] width 43 height 8
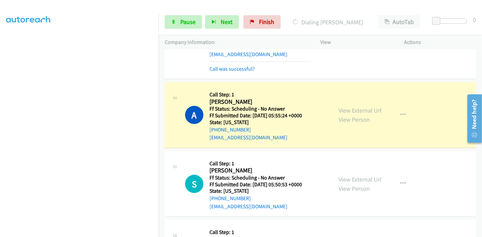
scroll to position [226, 0]
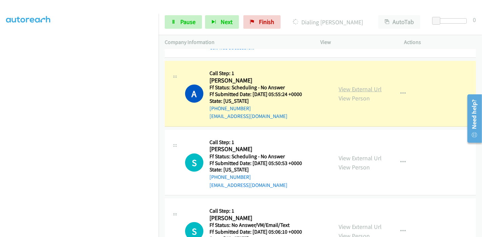
click at [372, 91] on link "View External Url" at bounding box center [359, 89] width 43 height 8
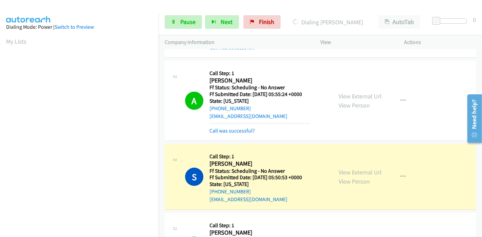
scroll to position [339, 0]
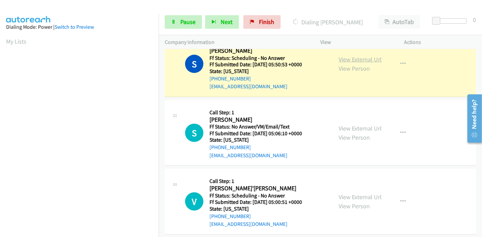
click at [360, 60] on link "View External Url" at bounding box center [359, 60] width 43 height 8
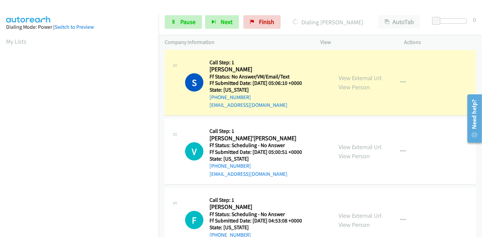
scroll to position [414, 0]
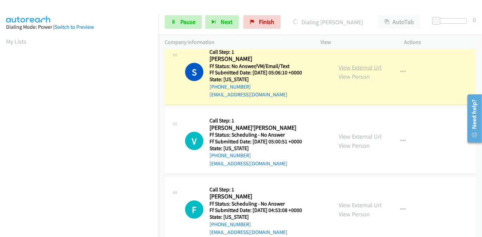
click at [355, 66] on link "View External Url" at bounding box center [359, 68] width 43 height 8
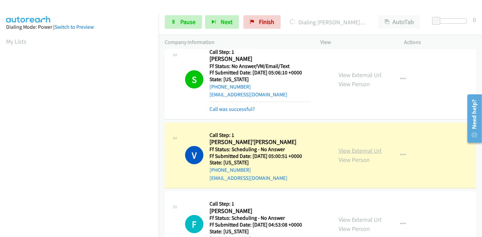
click at [359, 147] on link "View External Url" at bounding box center [359, 151] width 43 height 8
click at [187, 22] on span "Pause" at bounding box center [187, 22] width 15 height 8
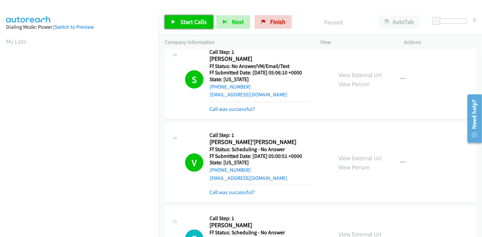
click at [195, 22] on span "Start Calls" at bounding box center [193, 22] width 26 height 8
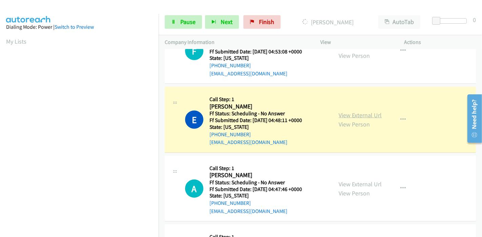
click at [354, 112] on link "View External Url" at bounding box center [359, 115] width 43 height 8
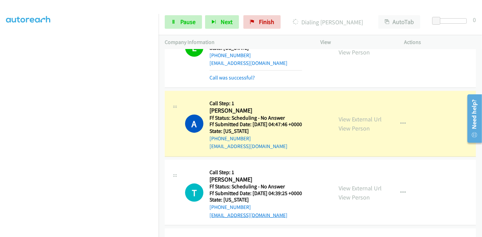
scroll to position [715, 0]
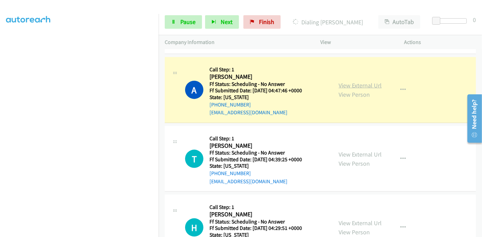
click at [358, 85] on link "View External Url" at bounding box center [359, 86] width 43 height 8
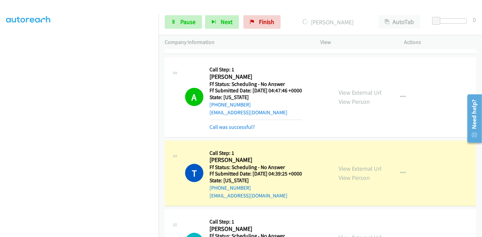
scroll to position [0, 0]
click at [190, 21] on span "Pause" at bounding box center [187, 22] width 15 height 8
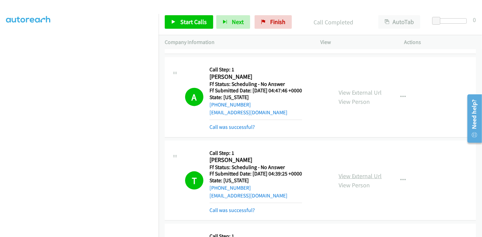
click at [343, 173] on link "View External Url" at bounding box center [359, 176] width 43 height 8
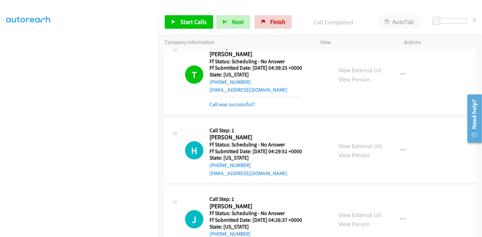
scroll to position [865, 0]
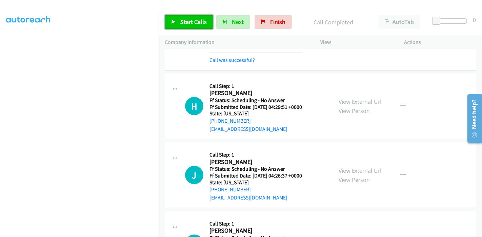
click at [181, 24] on span "Start Calls" at bounding box center [193, 22] width 26 height 8
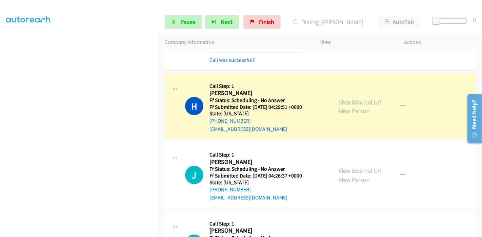
click at [359, 98] on link "View External Url" at bounding box center [359, 102] width 43 height 8
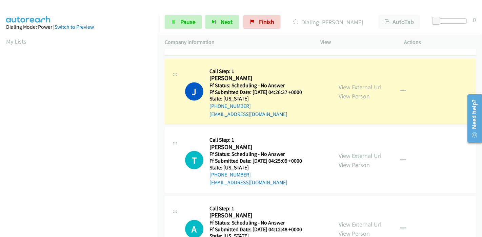
scroll to position [978, 0]
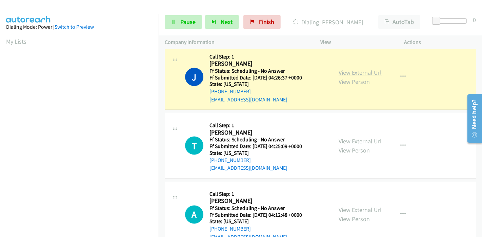
click at [358, 73] on link "View External Url" at bounding box center [359, 73] width 43 height 8
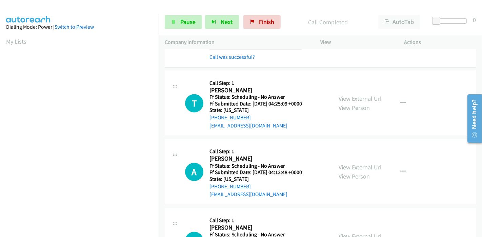
scroll to position [1054, 0]
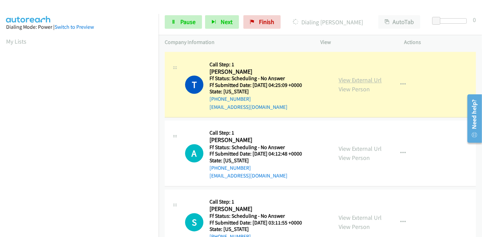
click at [338, 77] on link "View External Url" at bounding box center [359, 81] width 43 height 8
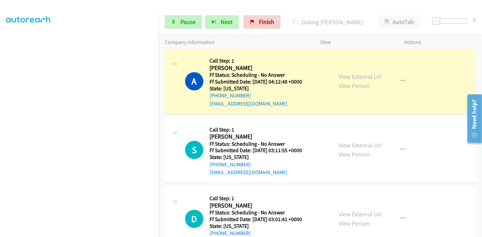
scroll to position [1129, 0]
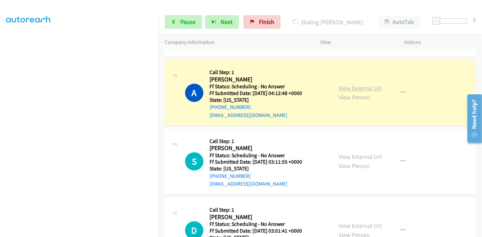
click at [371, 87] on link "View External Url" at bounding box center [359, 89] width 43 height 8
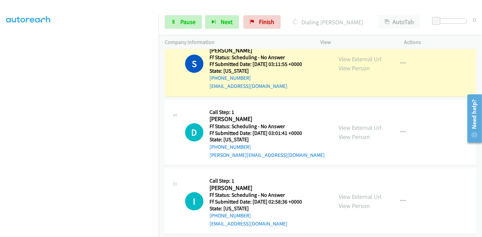
scroll to position [1204, 0]
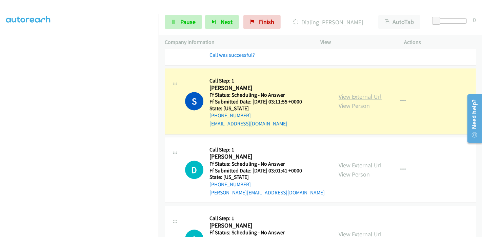
click at [373, 93] on link "View External Url" at bounding box center [359, 97] width 43 height 8
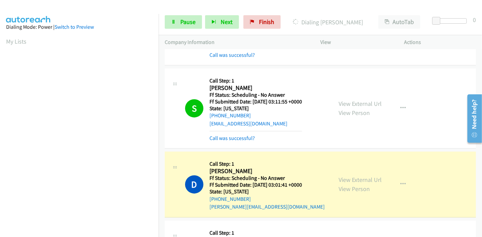
scroll to position [1317, 0]
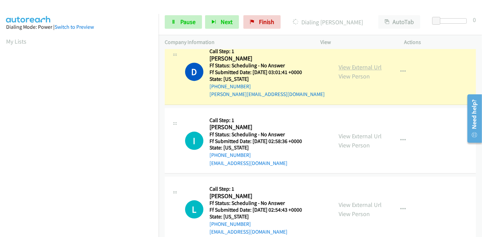
click at [338, 64] on link "View External Url" at bounding box center [359, 67] width 43 height 8
click at [177, 27] on link "Pause" at bounding box center [183, 22] width 37 height 14
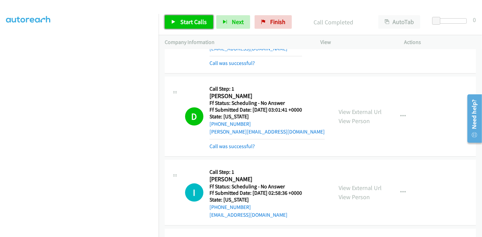
click at [203, 23] on span "Start Calls" at bounding box center [193, 22] width 26 height 8
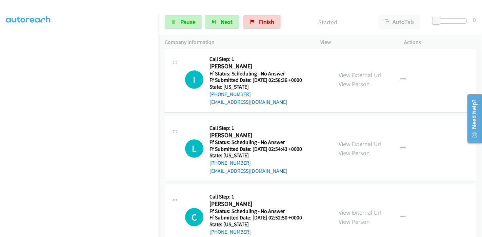
scroll to position [105, 0]
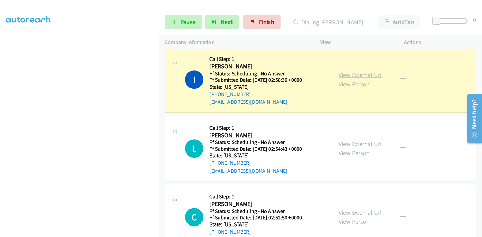
click at [374, 71] on link "View External Url" at bounding box center [359, 75] width 43 height 8
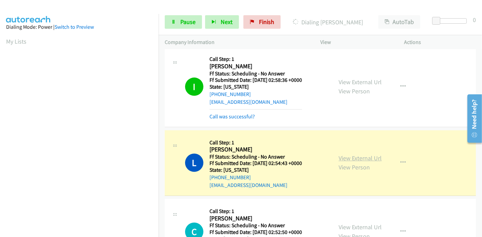
click at [374, 156] on link "View External Url" at bounding box center [359, 158] width 43 height 8
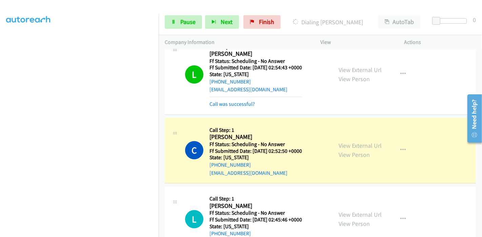
scroll to position [1505, 0]
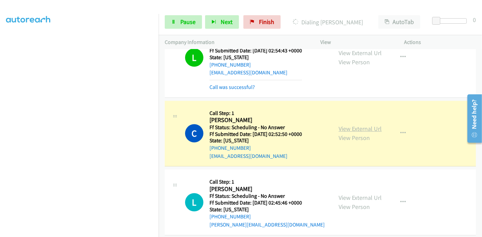
click at [339, 125] on link "View External Url" at bounding box center [359, 129] width 43 height 8
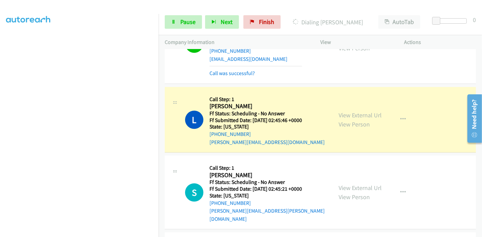
scroll to position [1618, 0]
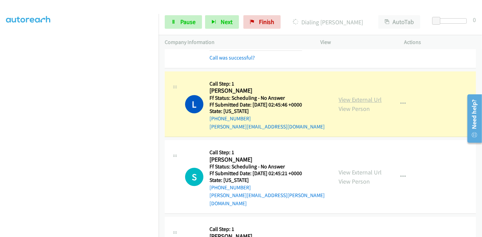
click at [375, 97] on link "View External Url" at bounding box center [359, 100] width 43 height 8
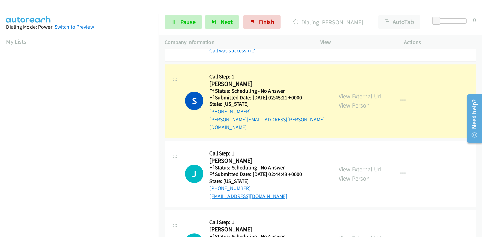
scroll to position [1731, 0]
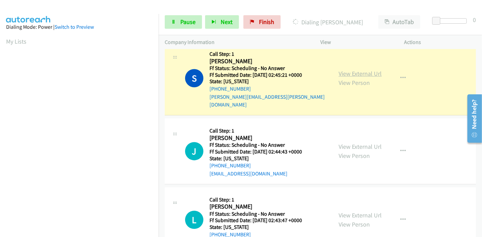
click at [344, 70] on link "View External Url" at bounding box center [359, 74] width 43 height 8
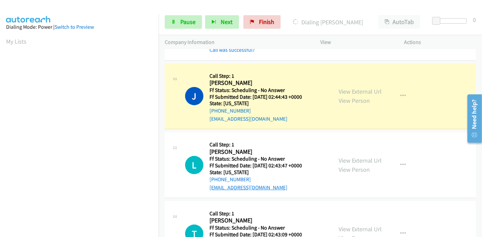
scroll to position [1806, 0]
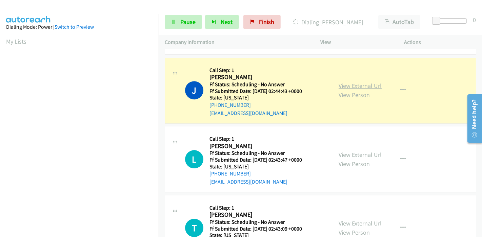
click at [360, 82] on link "View External Url" at bounding box center [359, 86] width 43 height 8
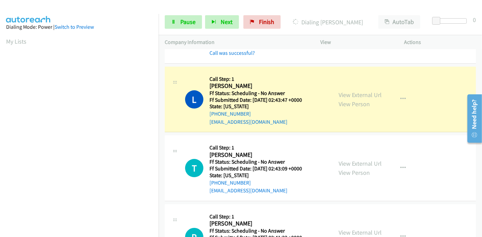
scroll to position [1881, 0]
click at [363, 90] on link "View External Url" at bounding box center [359, 94] width 43 height 8
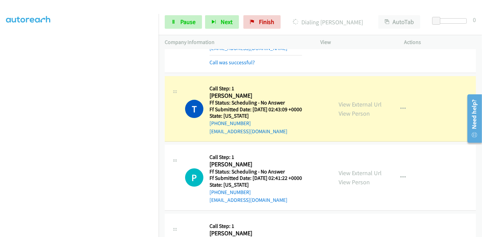
scroll to position [1957, 0]
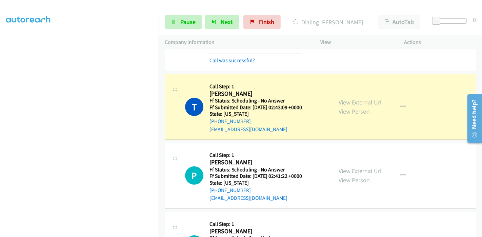
click at [360, 99] on link "View External Url" at bounding box center [359, 103] width 43 height 8
click at [186, 18] on span "Pause" at bounding box center [187, 22] width 15 height 8
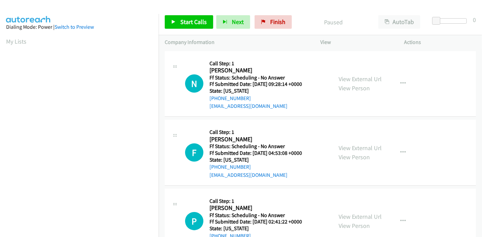
drag, startPoint x: 190, startPoint y: 31, endPoint x: 190, endPoint y: 27, distance: 3.7
click at [190, 31] on div "Start Calls Pause Next Finish Paused AutoTab AutoTab 0" at bounding box center [319, 22] width 323 height 26
click at [188, 23] on span "Start Calls" at bounding box center [193, 22] width 26 height 8
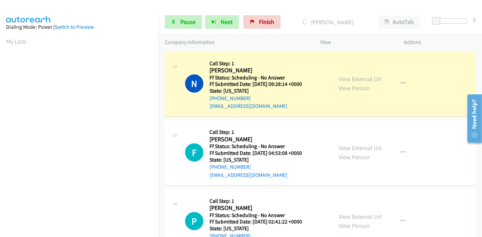
scroll to position [143, 0]
click at [342, 81] on link "View External Url" at bounding box center [359, 79] width 43 height 8
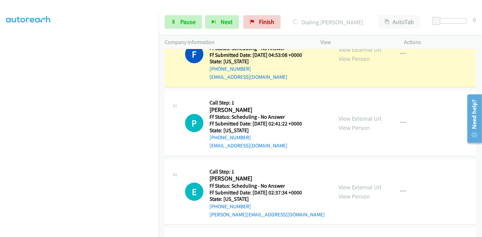
scroll to position [75, 0]
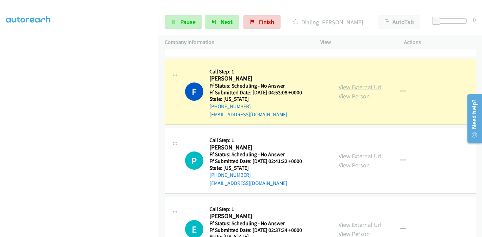
click at [368, 86] on link "View External Url" at bounding box center [359, 87] width 43 height 8
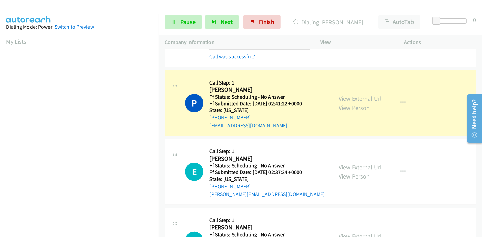
scroll to position [150, 0]
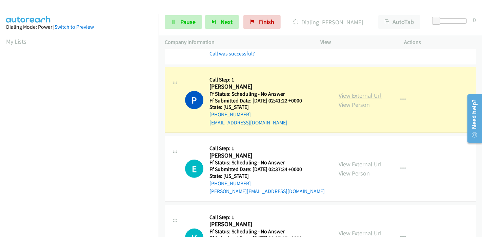
click at [358, 97] on link "View External Url" at bounding box center [359, 96] width 43 height 8
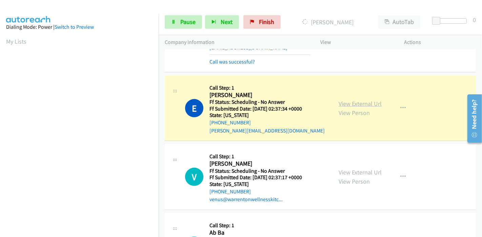
scroll to position [143, 0]
click at [349, 100] on link "View External Url" at bounding box center [359, 104] width 43 height 8
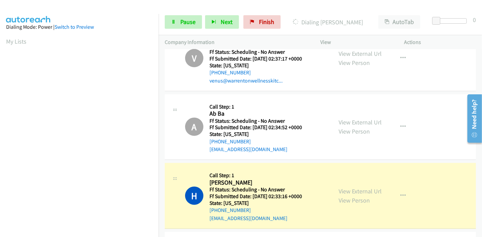
scroll to position [376, 0]
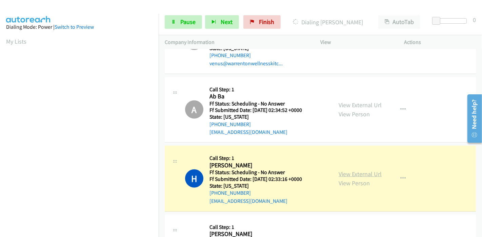
click at [372, 172] on link "View External Url" at bounding box center [359, 174] width 43 height 8
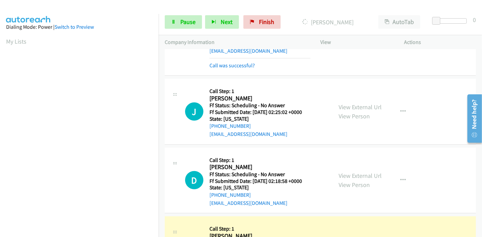
scroll to position [639, 0]
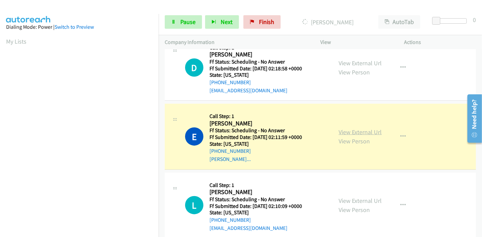
click at [340, 130] on link "View External Url" at bounding box center [359, 132] width 43 height 8
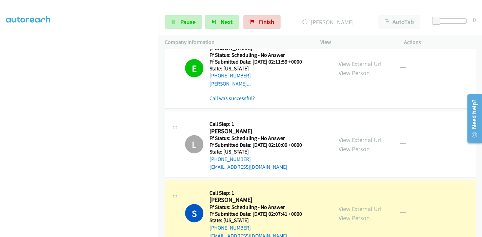
scroll to position [753, 0]
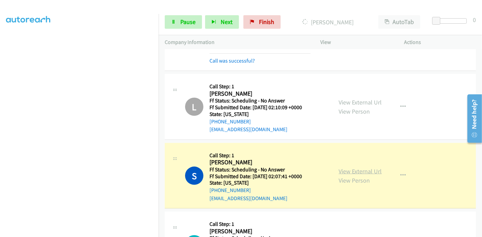
click at [363, 168] on link "View External Url" at bounding box center [359, 172] width 43 height 8
click at [181, 26] on link "Pause" at bounding box center [183, 22] width 37 height 14
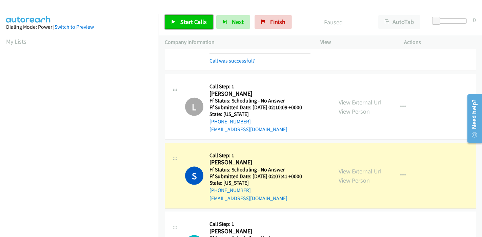
click at [190, 21] on span "Start Calls" at bounding box center [193, 22] width 26 height 8
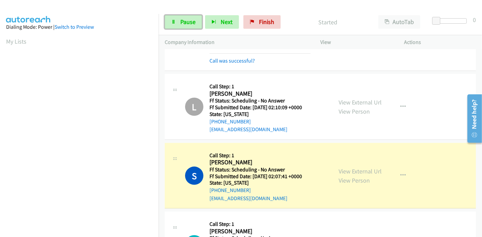
click at [190, 21] on span "Pause" at bounding box center [187, 22] width 15 height 8
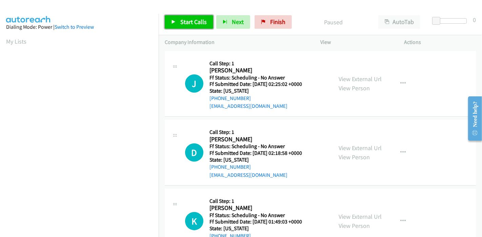
drag, startPoint x: 190, startPoint y: 17, endPoint x: 193, endPoint y: 9, distance: 8.6
click at [190, 17] on link "Start Calls" at bounding box center [189, 22] width 48 height 14
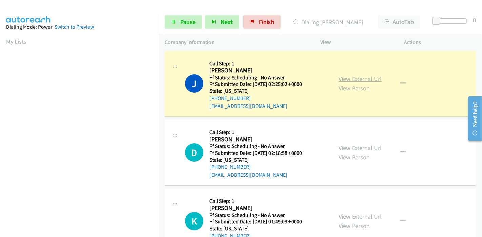
click at [368, 82] on link "View External Url" at bounding box center [359, 79] width 43 height 8
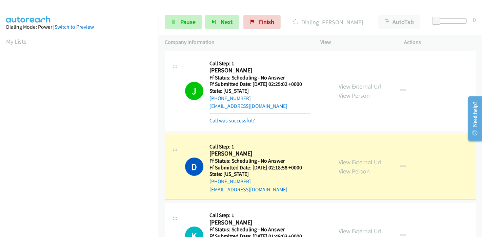
scroll to position [143, 0]
click at [363, 160] on link "View External Url" at bounding box center [359, 162] width 43 height 8
click at [175, 20] on icon at bounding box center [173, 22] width 5 height 5
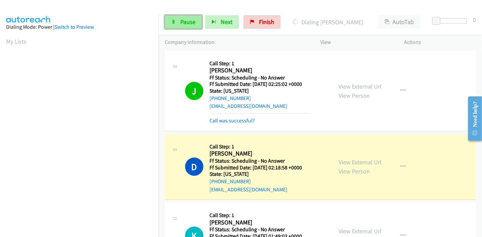
click at [179, 21] on link "Pause" at bounding box center [183, 22] width 37 height 14
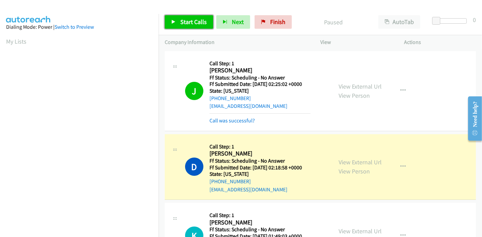
click at [179, 21] on link "Start Calls" at bounding box center [189, 22] width 48 height 14
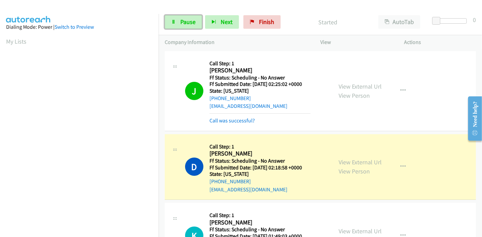
click at [179, 18] on link "Pause" at bounding box center [183, 22] width 37 height 14
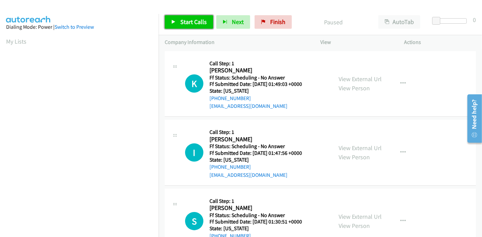
click at [174, 20] on icon at bounding box center [173, 22] width 5 height 5
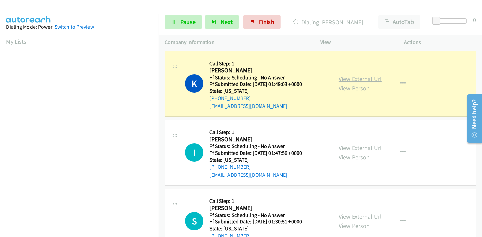
click at [345, 76] on link "View External Url" at bounding box center [359, 79] width 43 height 8
click at [351, 79] on link "View External Url" at bounding box center [359, 79] width 43 height 8
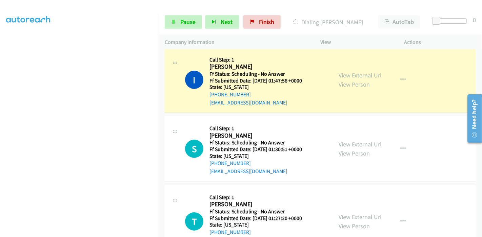
scroll to position [75, 0]
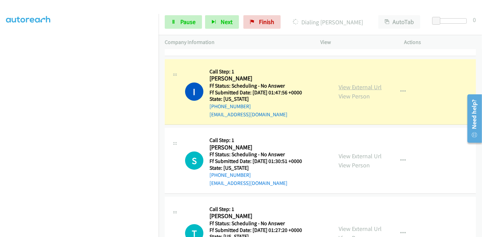
click at [371, 85] on link "View External Url" at bounding box center [359, 87] width 43 height 8
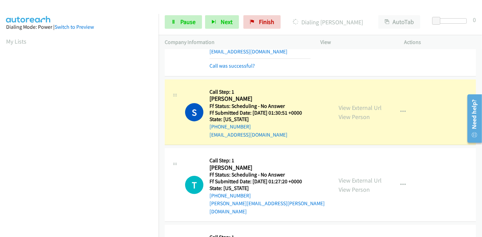
scroll to position [150, 0]
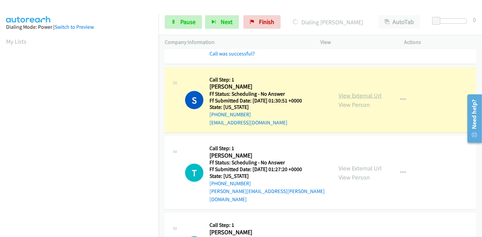
click at [352, 93] on link "View External Url" at bounding box center [359, 96] width 43 height 8
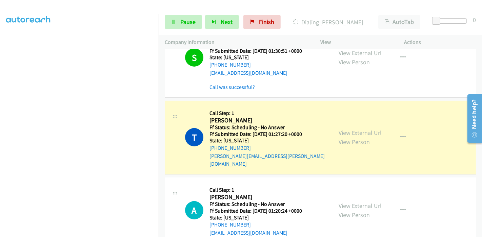
scroll to position [263, 0]
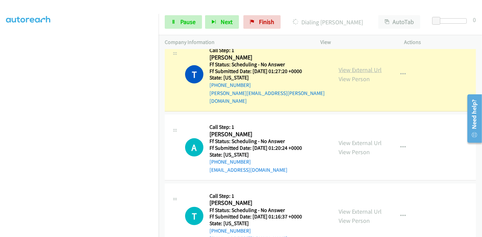
click at [366, 66] on link "View External Url" at bounding box center [359, 70] width 43 height 8
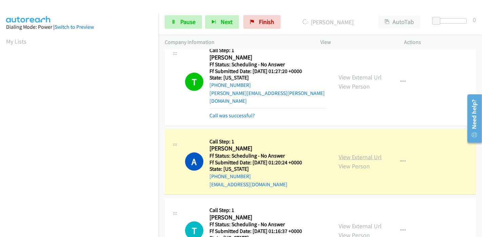
click at [375, 153] on link "View External Url" at bounding box center [359, 157] width 43 height 8
click at [174, 20] on icon at bounding box center [173, 22] width 5 height 5
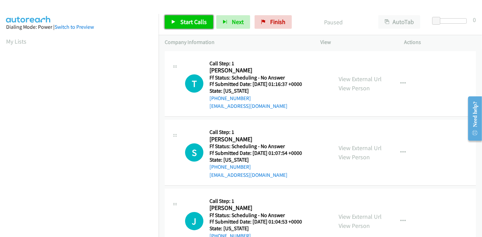
click at [180, 21] on span "Start Calls" at bounding box center [193, 22] width 26 height 8
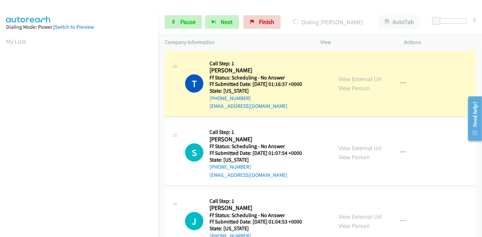
scroll to position [143, 0]
click at [360, 81] on link "View External Url" at bounding box center [359, 79] width 43 height 8
click at [167, 24] on link "Pause" at bounding box center [183, 22] width 37 height 14
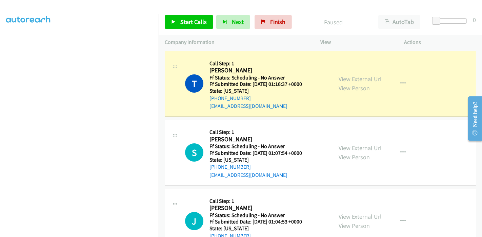
scroll to position [0, 0]
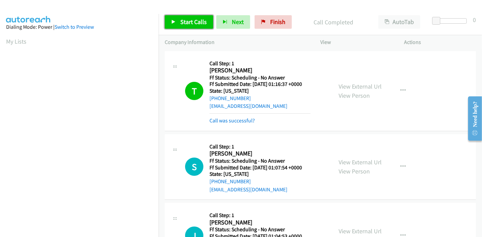
click at [182, 22] on span "Start Calls" at bounding box center [193, 22] width 26 height 8
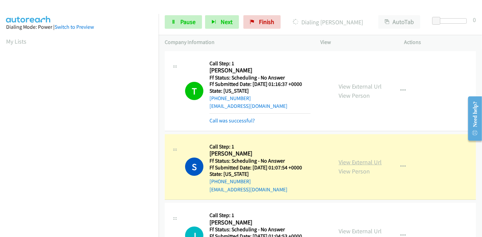
click at [342, 161] on link "View External Url" at bounding box center [359, 162] width 43 height 8
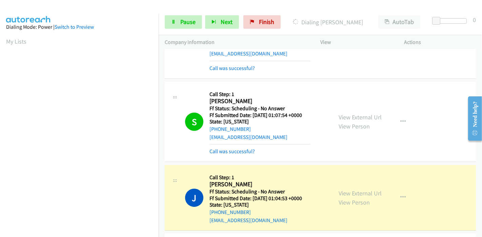
scroll to position [75, 0]
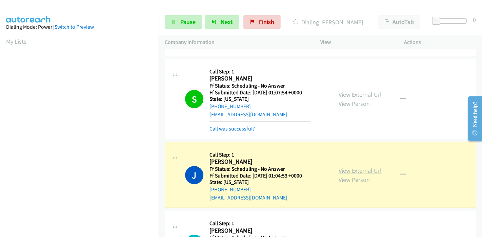
click at [365, 169] on link "View External Url" at bounding box center [359, 171] width 43 height 8
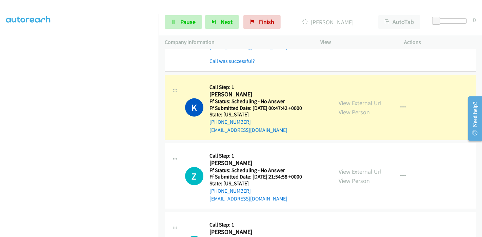
scroll to position [263, 0]
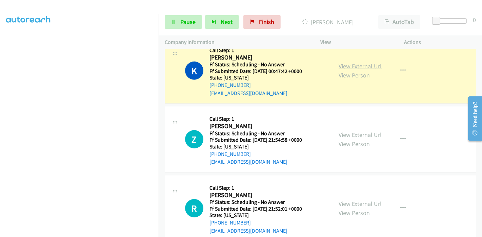
click at [371, 64] on link "View External Url" at bounding box center [359, 66] width 43 height 8
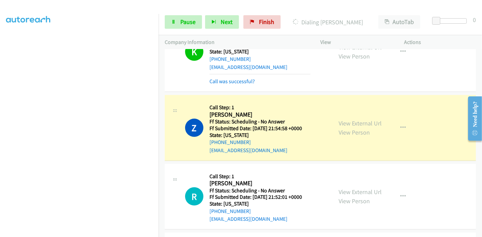
scroll to position [301, 0]
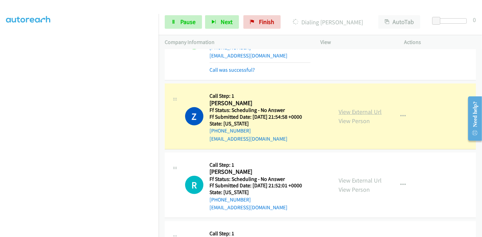
click at [361, 110] on link "View External Url" at bounding box center [359, 112] width 43 height 8
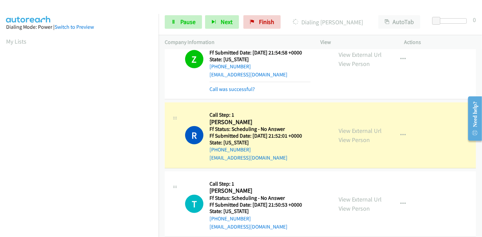
scroll to position [376, 0]
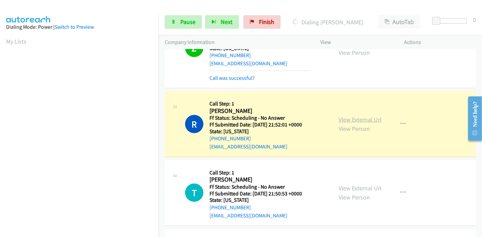
click at [365, 120] on link "View External Url" at bounding box center [359, 120] width 43 height 8
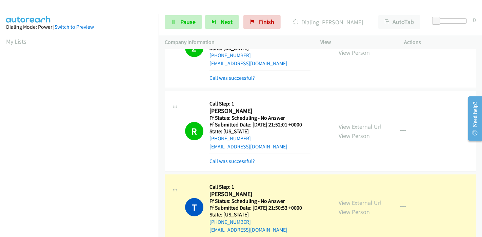
scroll to position [451, 0]
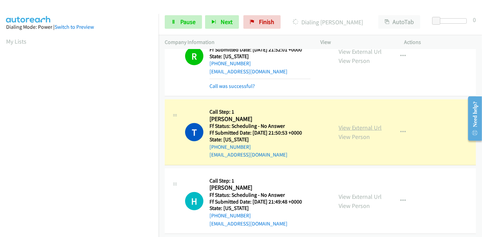
click at [344, 125] on link "View External Url" at bounding box center [359, 128] width 43 height 8
click at [193, 23] on span "Pause" at bounding box center [187, 22] width 15 height 8
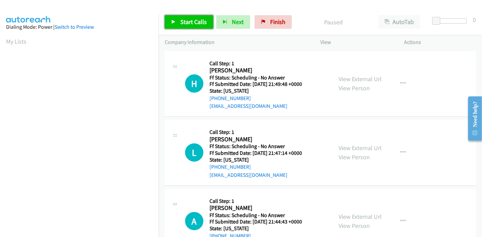
click at [176, 21] on link "Start Calls" at bounding box center [189, 22] width 48 height 14
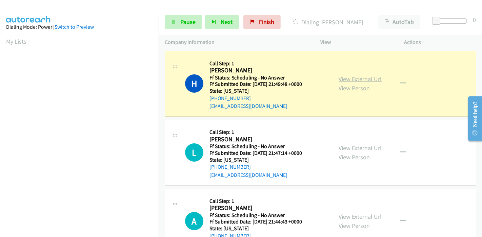
click at [356, 82] on link "View External Url" at bounding box center [359, 79] width 43 height 8
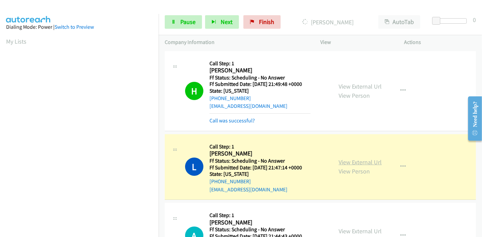
click at [346, 164] on link "View External Url" at bounding box center [359, 162] width 43 height 8
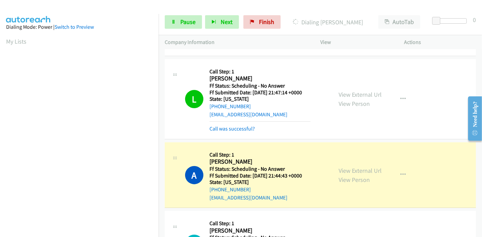
scroll to position [150, 0]
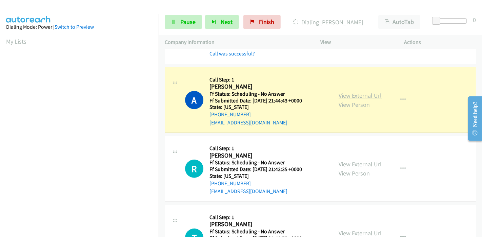
click at [356, 94] on link "View External Url" at bounding box center [359, 96] width 43 height 8
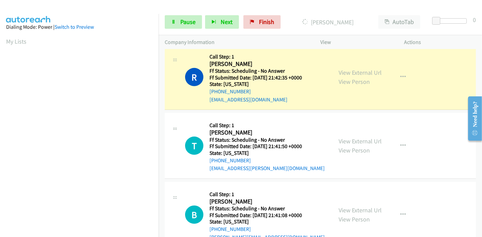
scroll to position [263, 0]
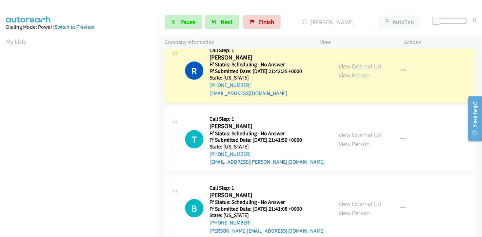
click at [368, 65] on link "View External Url" at bounding box center [359, 66] width 43 height 8
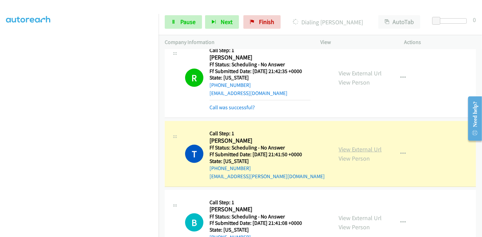
click at [342, 147] on link "View External Url" at bounding box center [359, 150] width 43 height 8
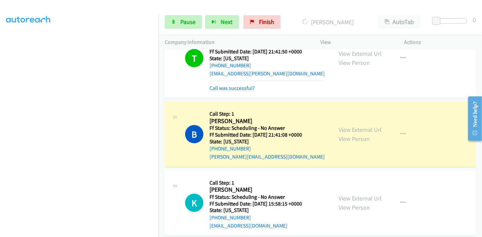
scroll to position [376, 0]
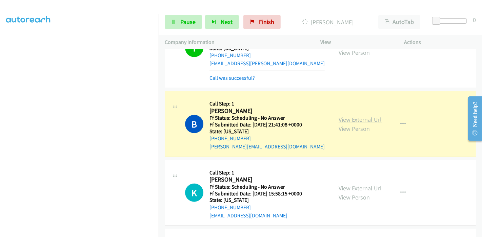
click at [351, 120] on link "View External Url" at bounding box center [359, 120] width 43 height 8
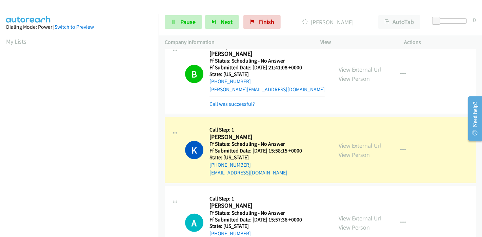
scroll to position [451, 0]
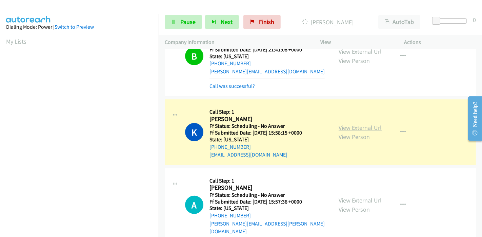
click at [338, 126] on link "View External Url" at bounding box center [359, 128] width 43 height 8
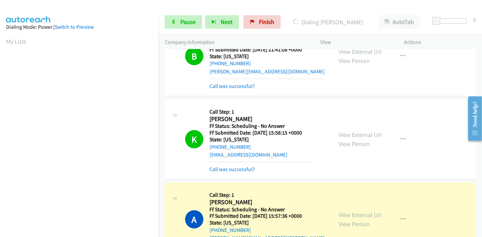
scroll to position [143, 0]
click at [180, 24] on span "Pause" at bounding box center [187, 22] width 15 height 8
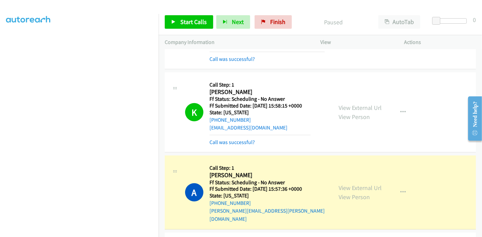
scroll to position [489, 0]
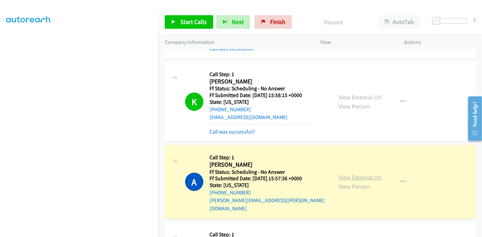
click at [339, 174] on link "View External Url" at bounding box center [359, 178] width 43 height 8
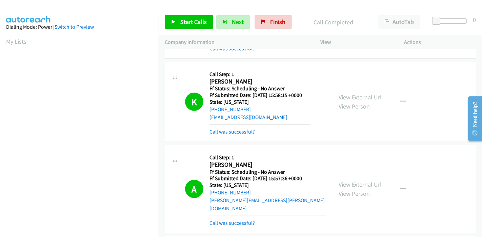
scroll to position [143, 0]
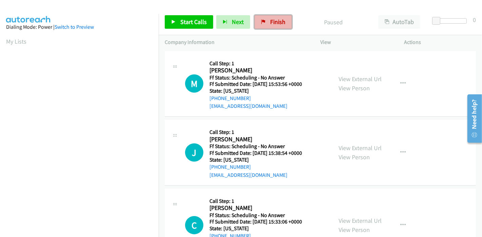
click at [279, 26] on link "Finish" at bounding box center [272, 22] width 37 height 14
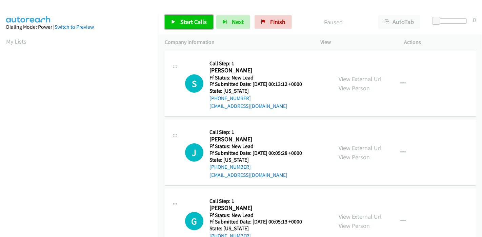
click at [196, 23] on span "Start Calls" at bounding box center [193, 22] width 26 height 8
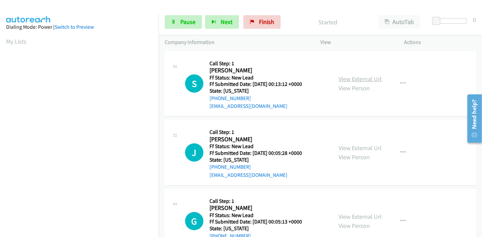
click at [341, 79] on link "View External Url" at bounding box center [359, 79] width 43 height 8
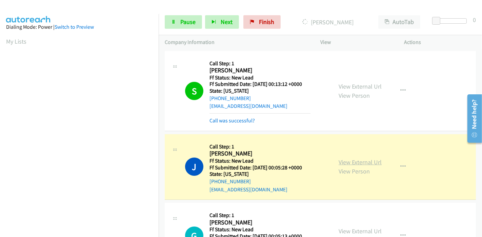
click at [343, 164] on link "View External Url" at bounding box center [359, 162] width 43 height 8
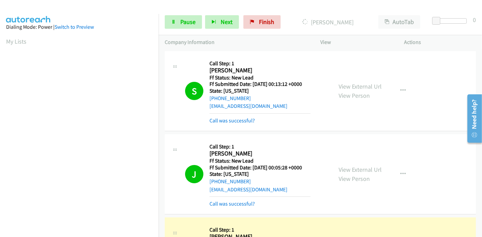
scroll to position [113, 0]
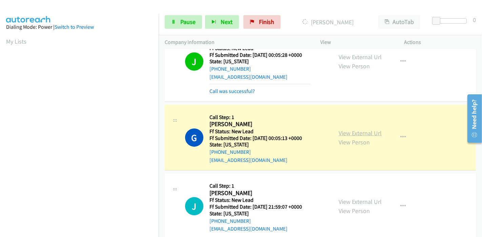
click at [357, 130] on link "View External Url" at bounding box center [359, 133] width 43 height 8
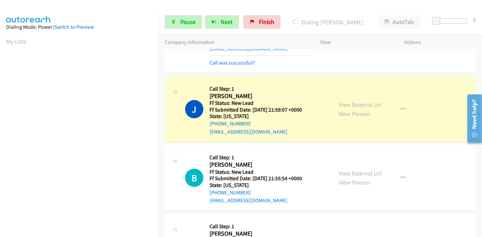
scroll to position [226, 0]
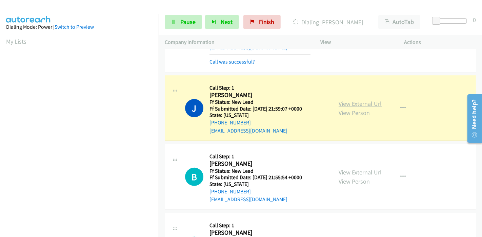
click at [353, 102] on link "View External Url" at bounding box center [359, 104] width 43 height 8
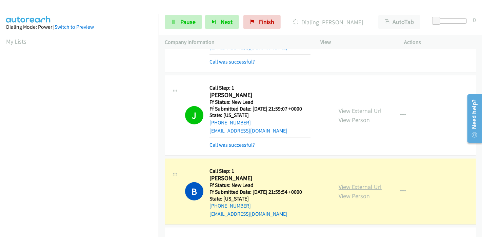
click at [344, 185] on link "View External Url" at bounding box center [359, 187] width 43 height 8
click at [184, 21] on span "Pause" at bounding box center [187, 22] width 15 height 8
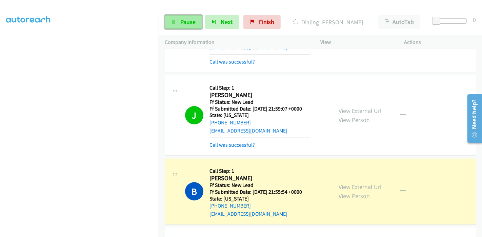
click at [184, 21] on span "Pause" at bounding box center [187, 22] width 15 height 8
click at [183, 19] on span "Pause" at bounding box center [187, 22] width 15 height 8
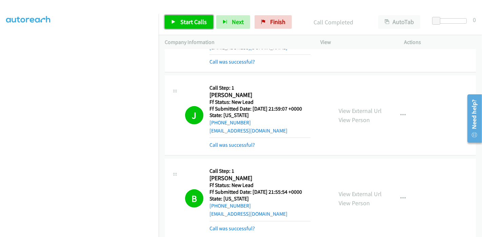
click at [181, 20] on span "Start Calls" at bounding box center [193, 22] width 26 height 8
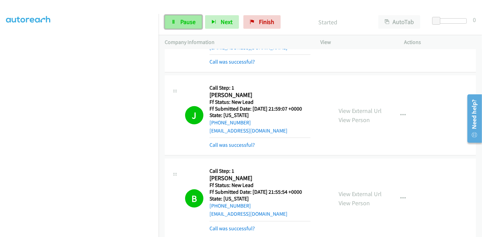
click at [179, 16] on link "Pause" at bounding box center [183, 22] width 37 height 14
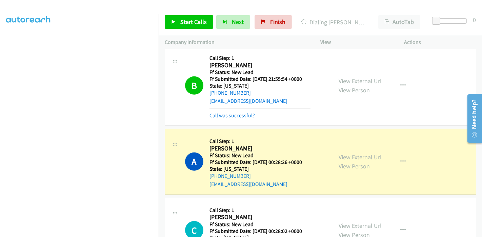
scroll to position [105, 0]
click at [349, 154] on link "View External Url" at bounding box center [359, 157] width 43 height 8
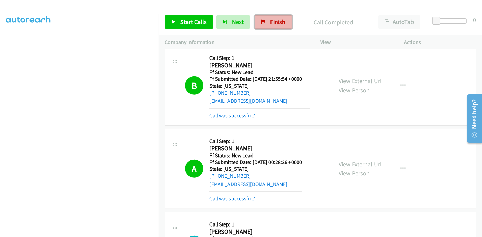
click at [270, 24] on span "Finish" at bounding box center [277, 22] width 15 height 8
